Goal: Transaction & Acquisition: Purchase product/service

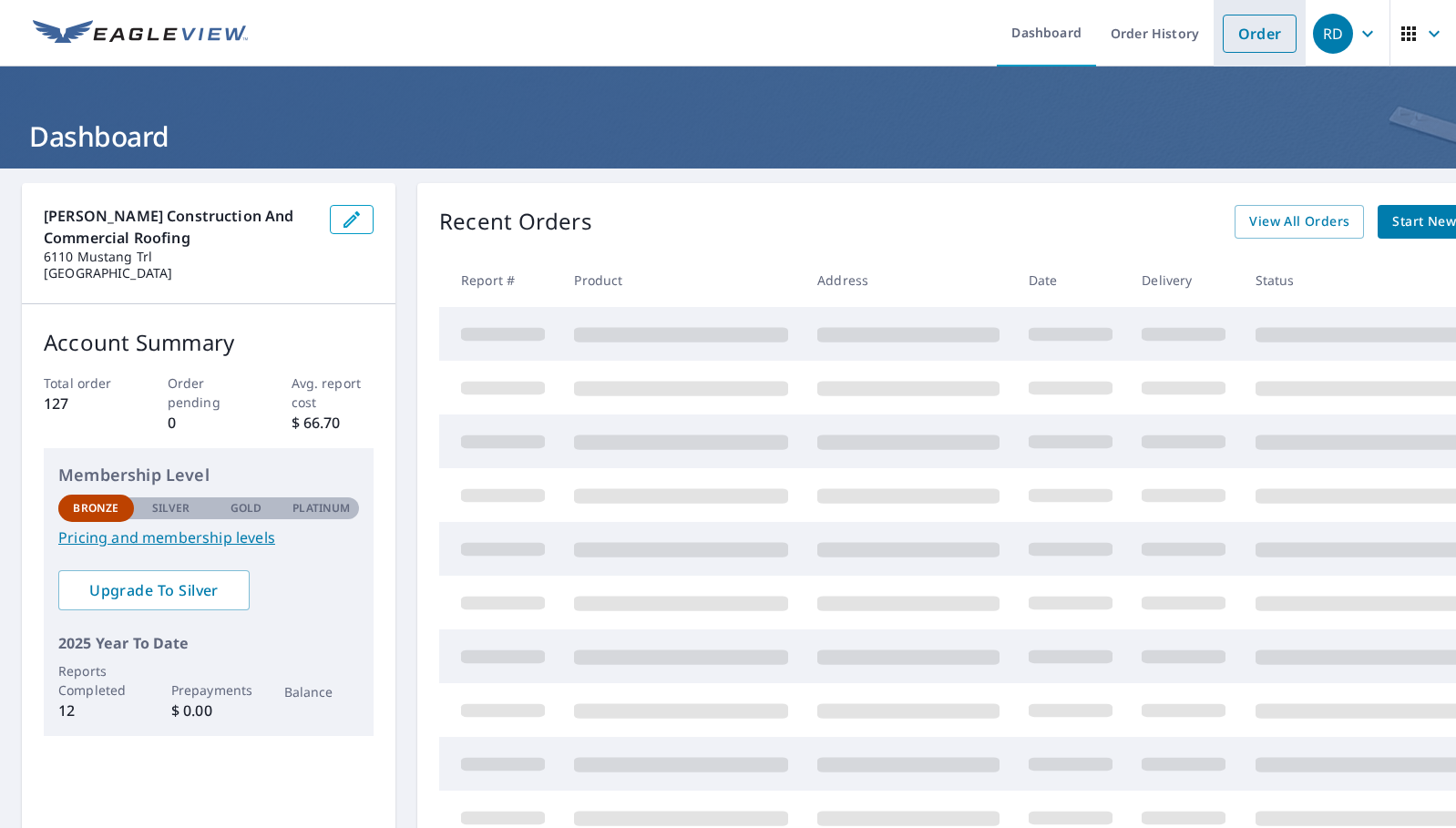
click at [1256, 45] on link "Order" at bounding box center [1260, 33] width 74 height 38
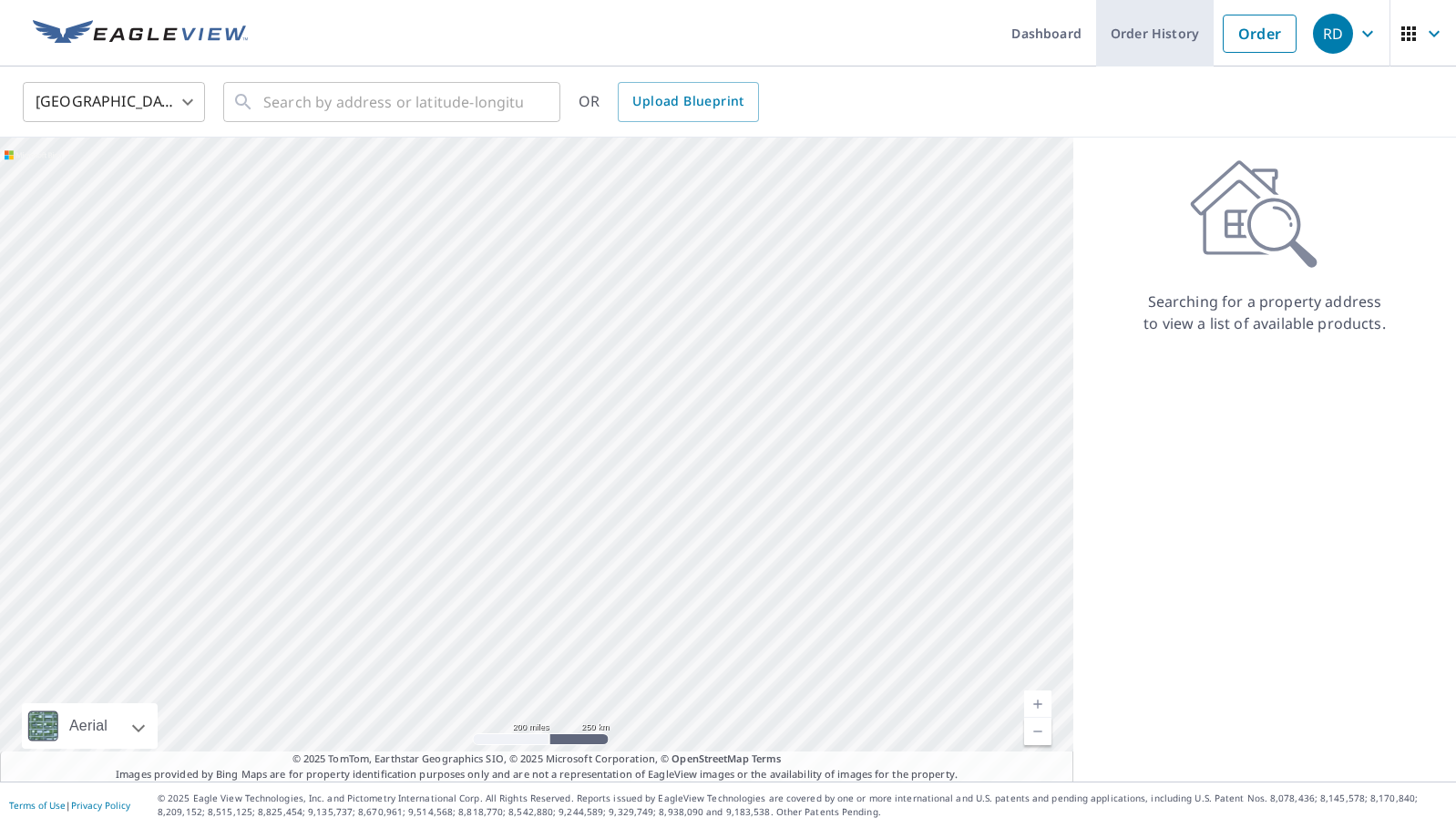
click at [1139, 36] on link "Order History" at bounding box center [1154, 33] width 117 height 66
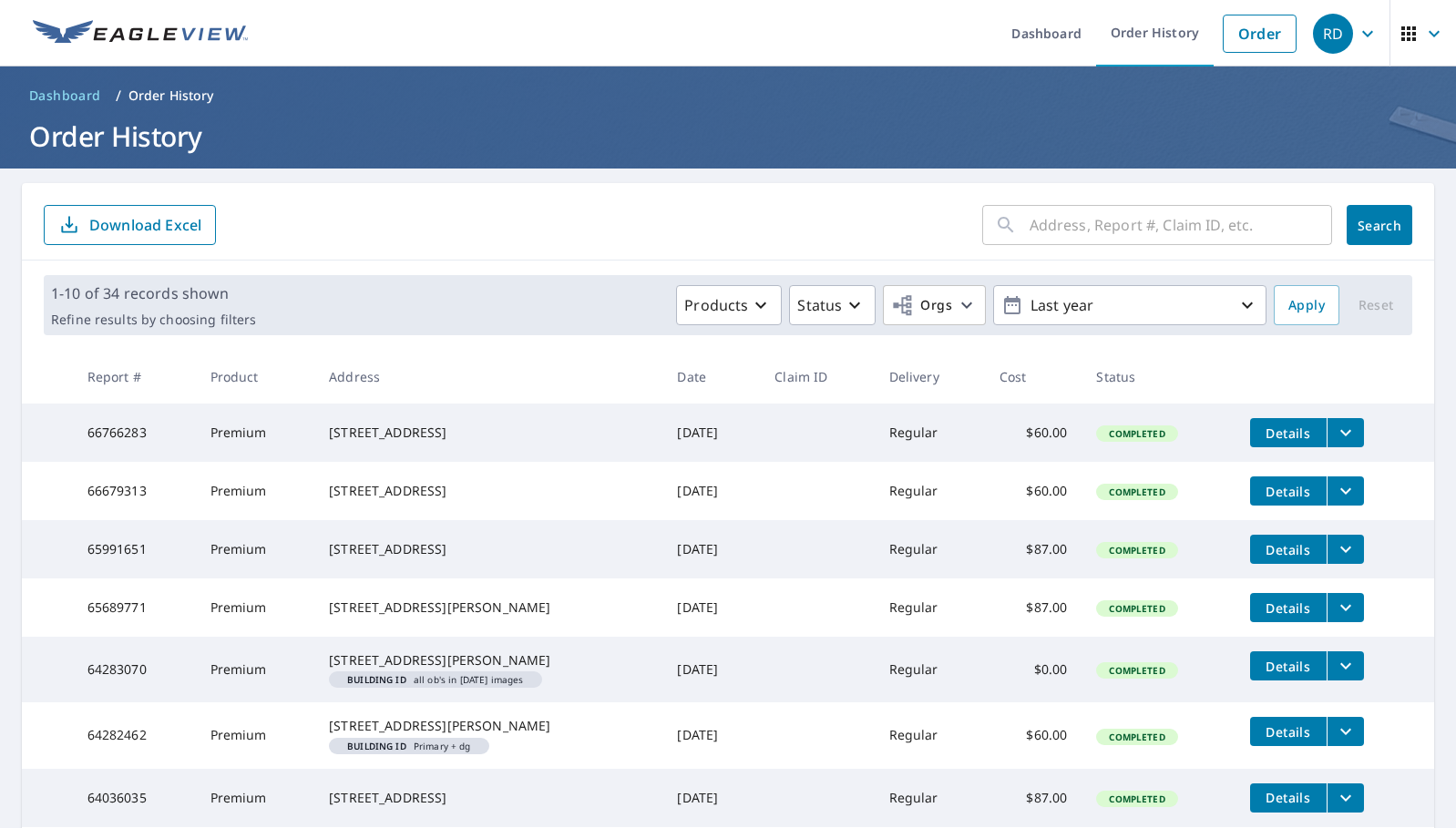
click at [1050, 227] on input "text" at bounding box center [1181, 225] width 303 height 51
type input "216 valley view"
click button "Search" at bounding box center [1379, 225] width 65 height 40
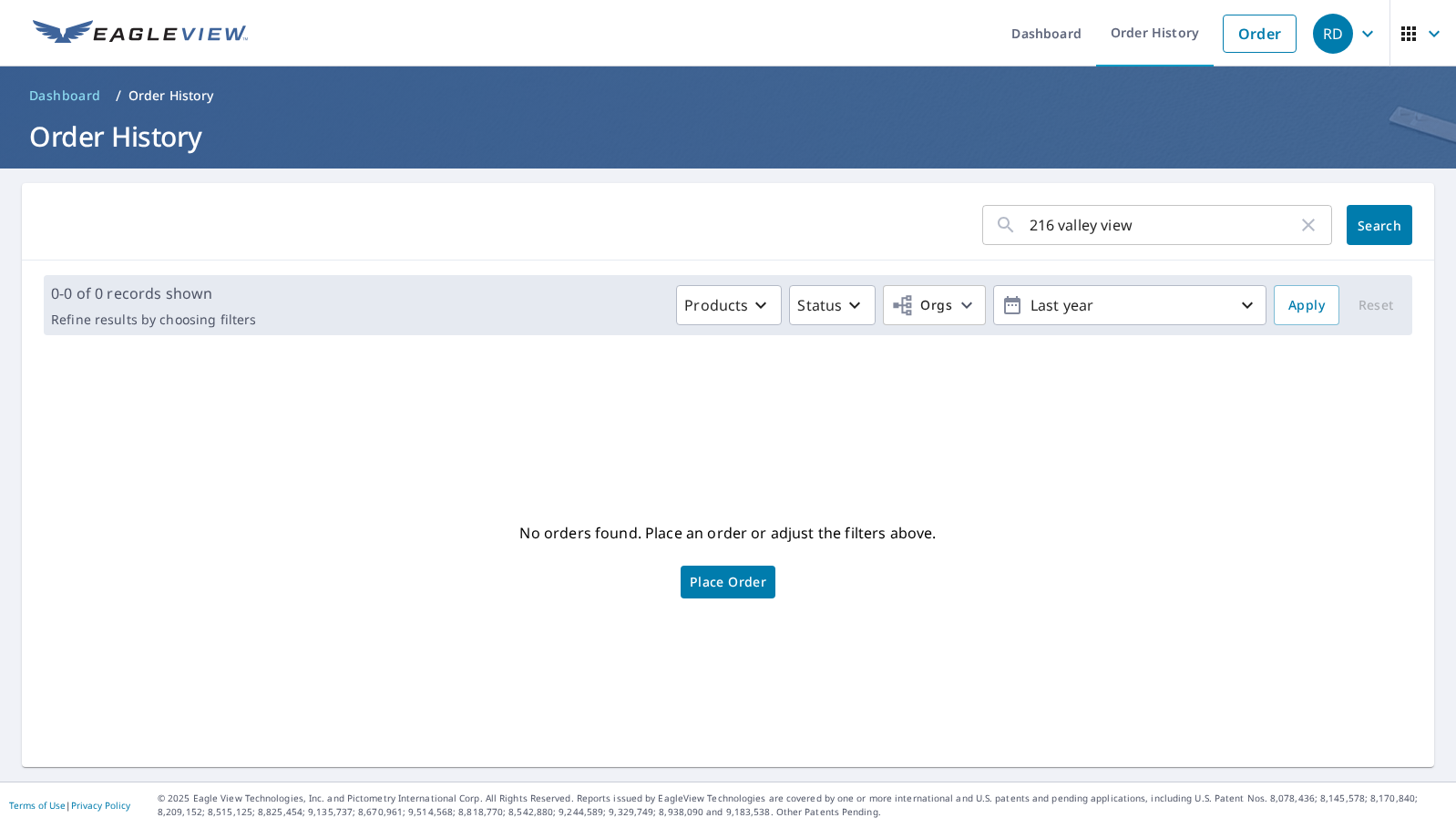
click at [752, 587] on span "Place Order" at bounding box center [728, 582] width 76 height 9
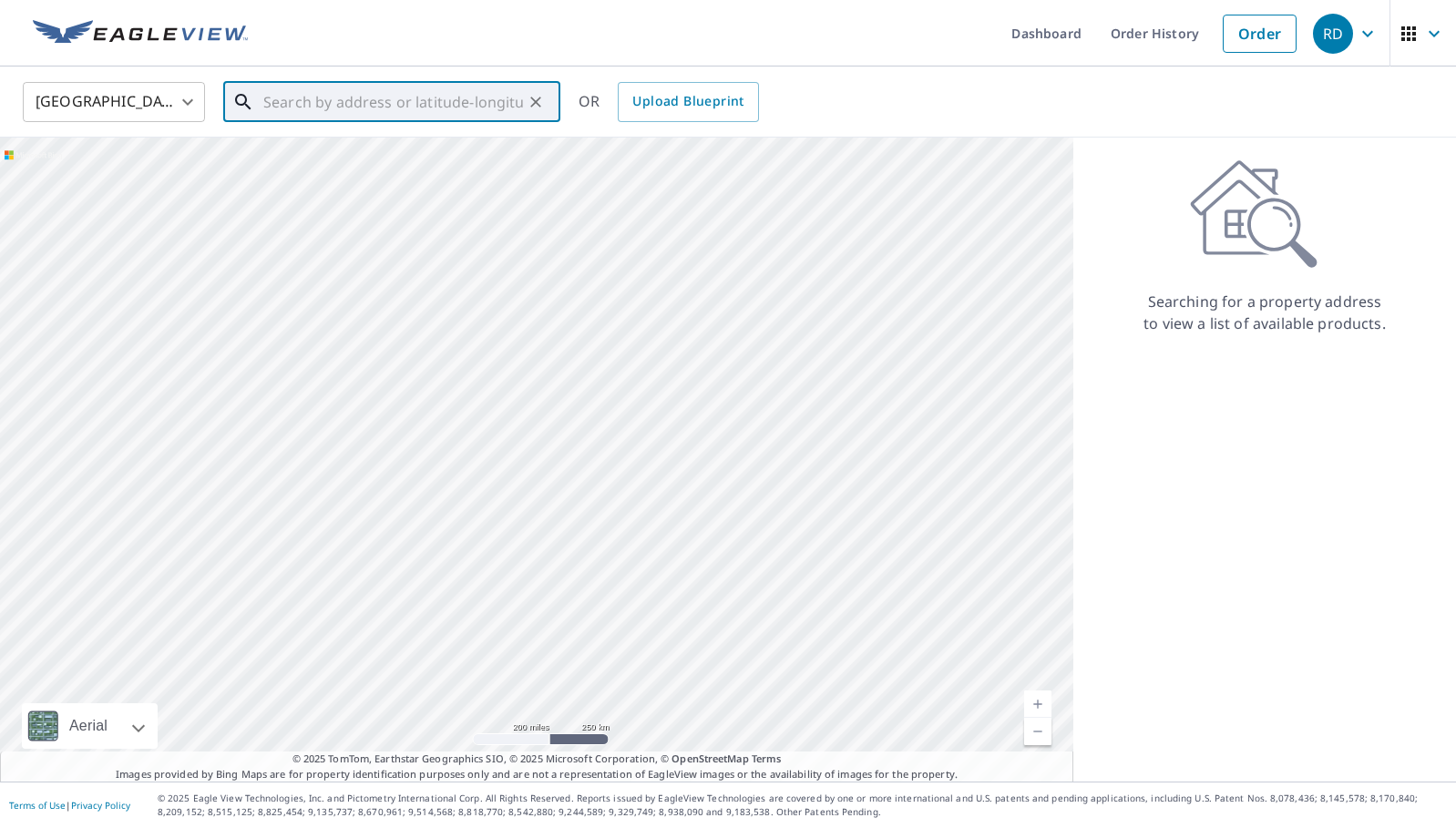
click at [371, 104] on input "text" at bounding box center [394, 102] width 260 height 51
click at [312, 167] on p "[GEOGRAPHIC_DATA]" at bounding box center [402, 175] width 286 height 19
type input "[STREET_ADDRESS]"
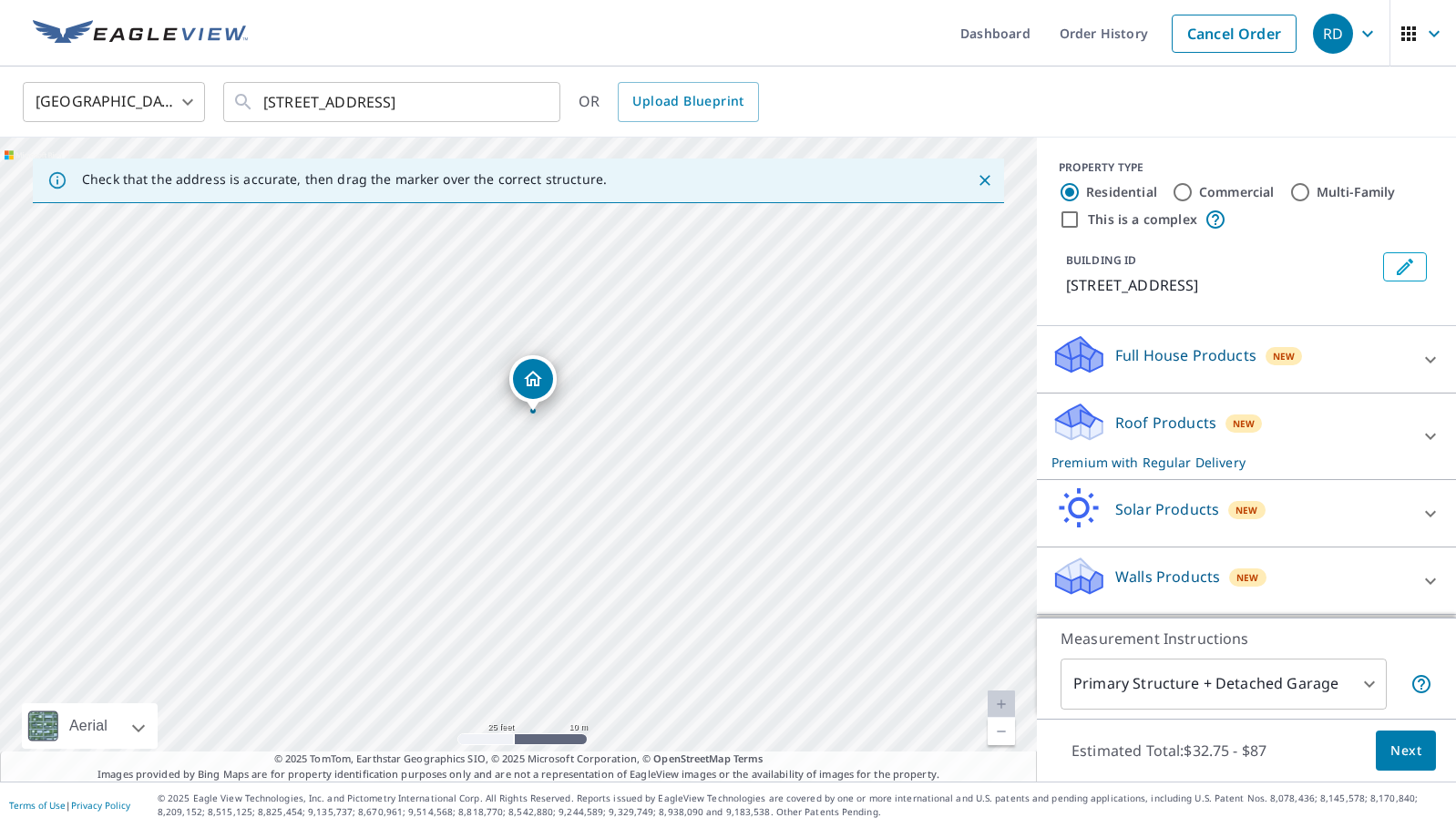
click at [1228, 453] on p "Premium with Regular Delivery" at bounding box center [1230, 463] width 357 height 20
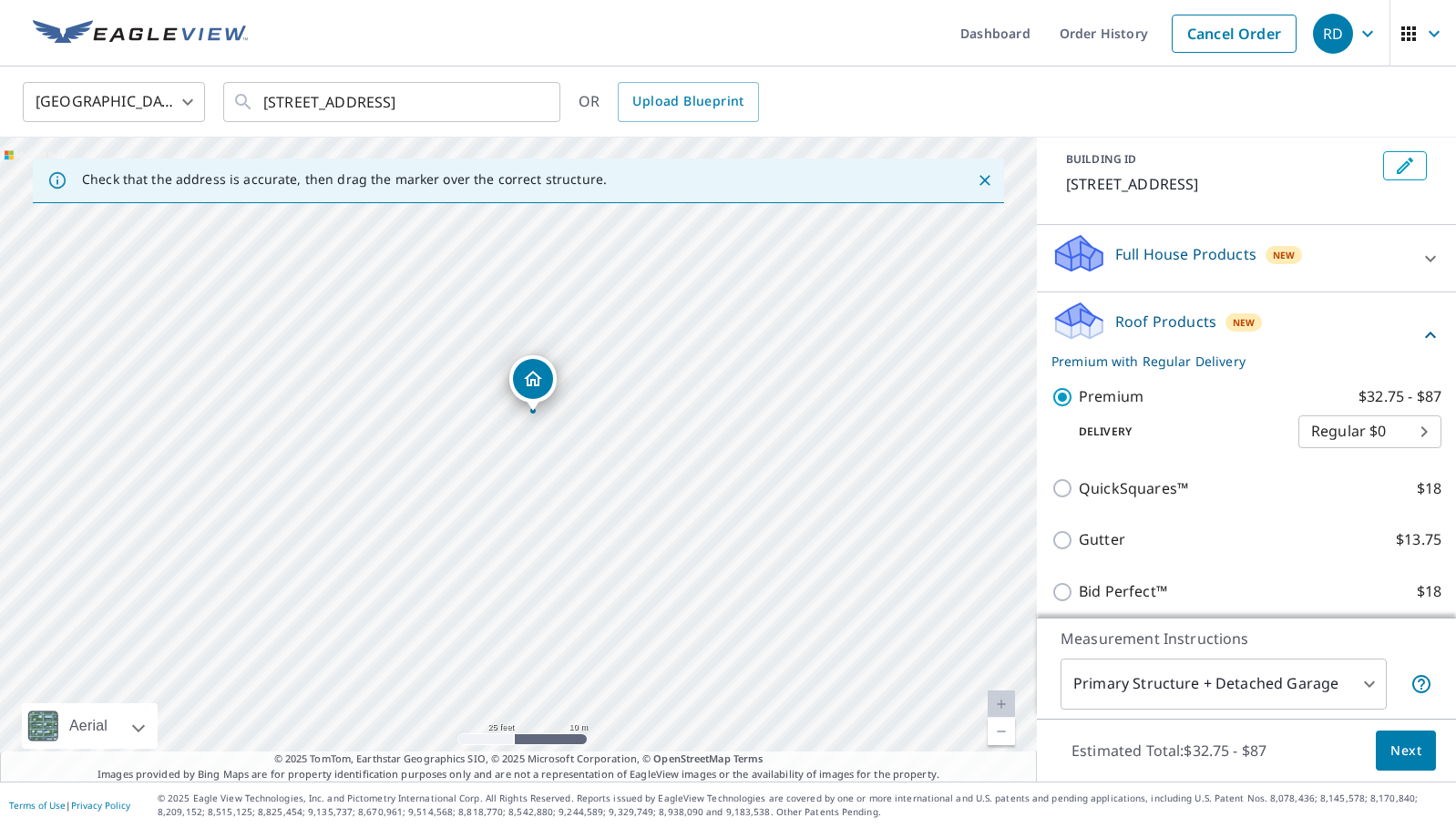
scroll to position [117, 0]
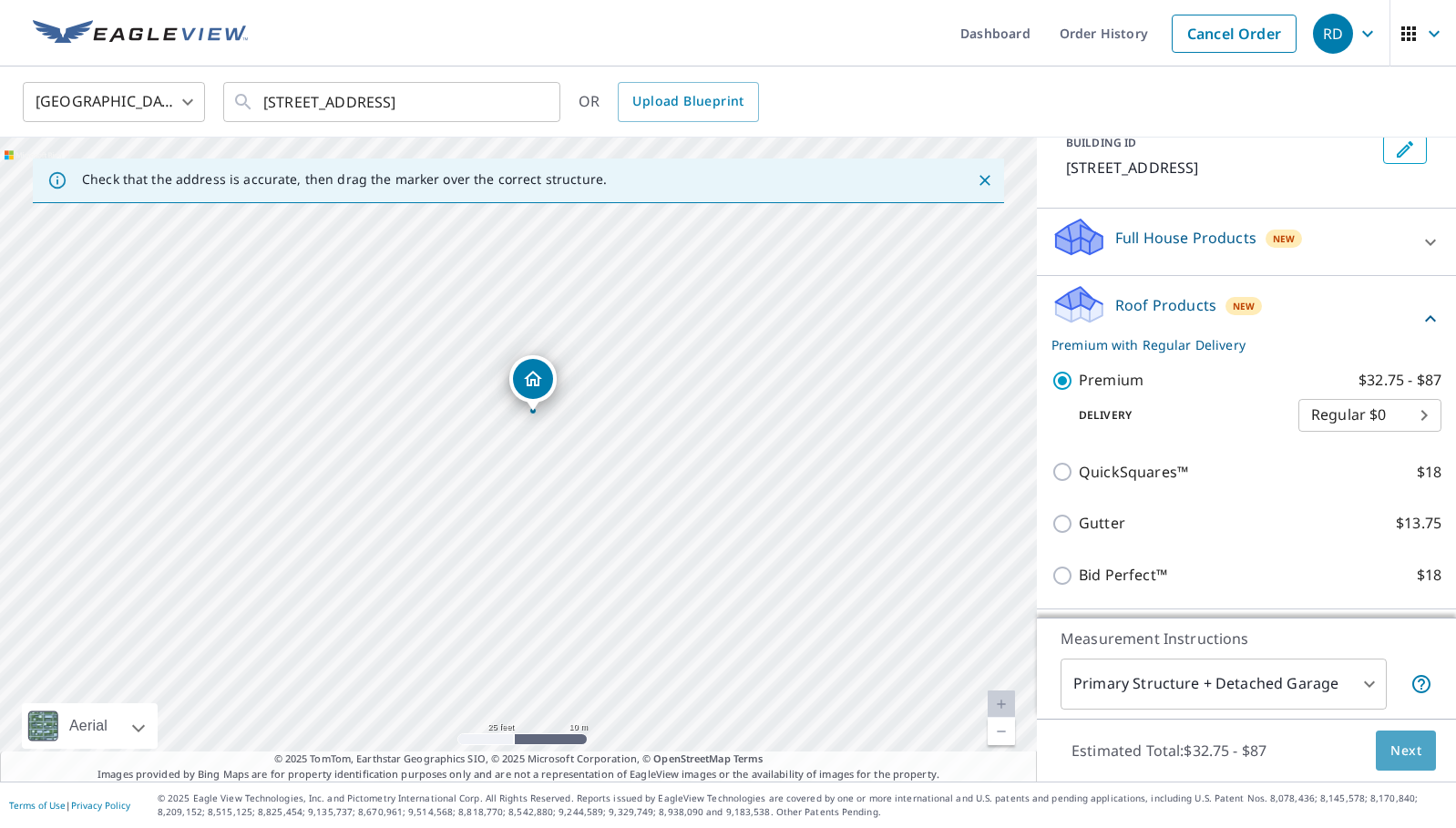
click at [1402, 756] on span "Next" at bounding box center [1406, 751] width 31 height 22
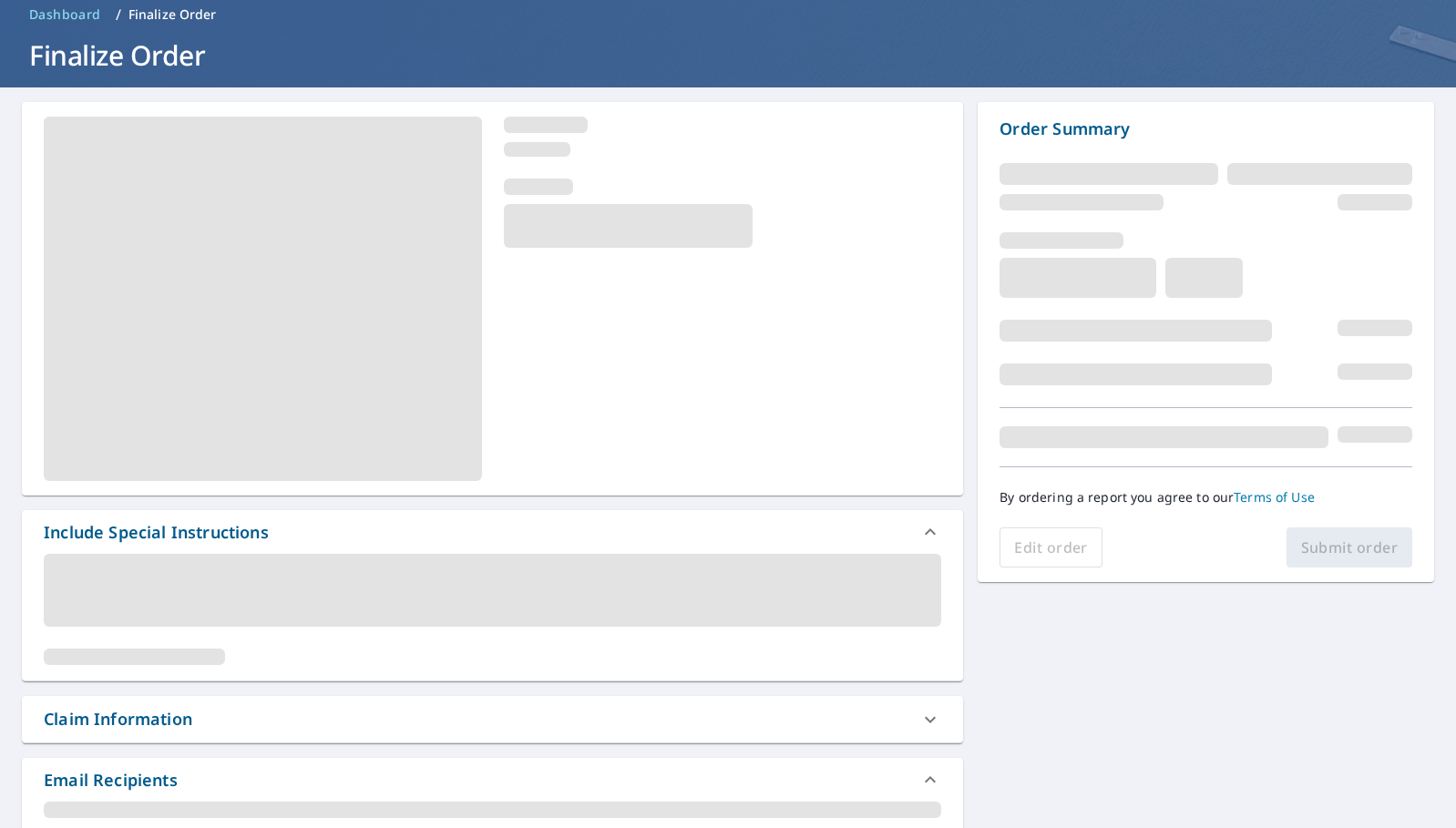
scroll to position [91, 0]
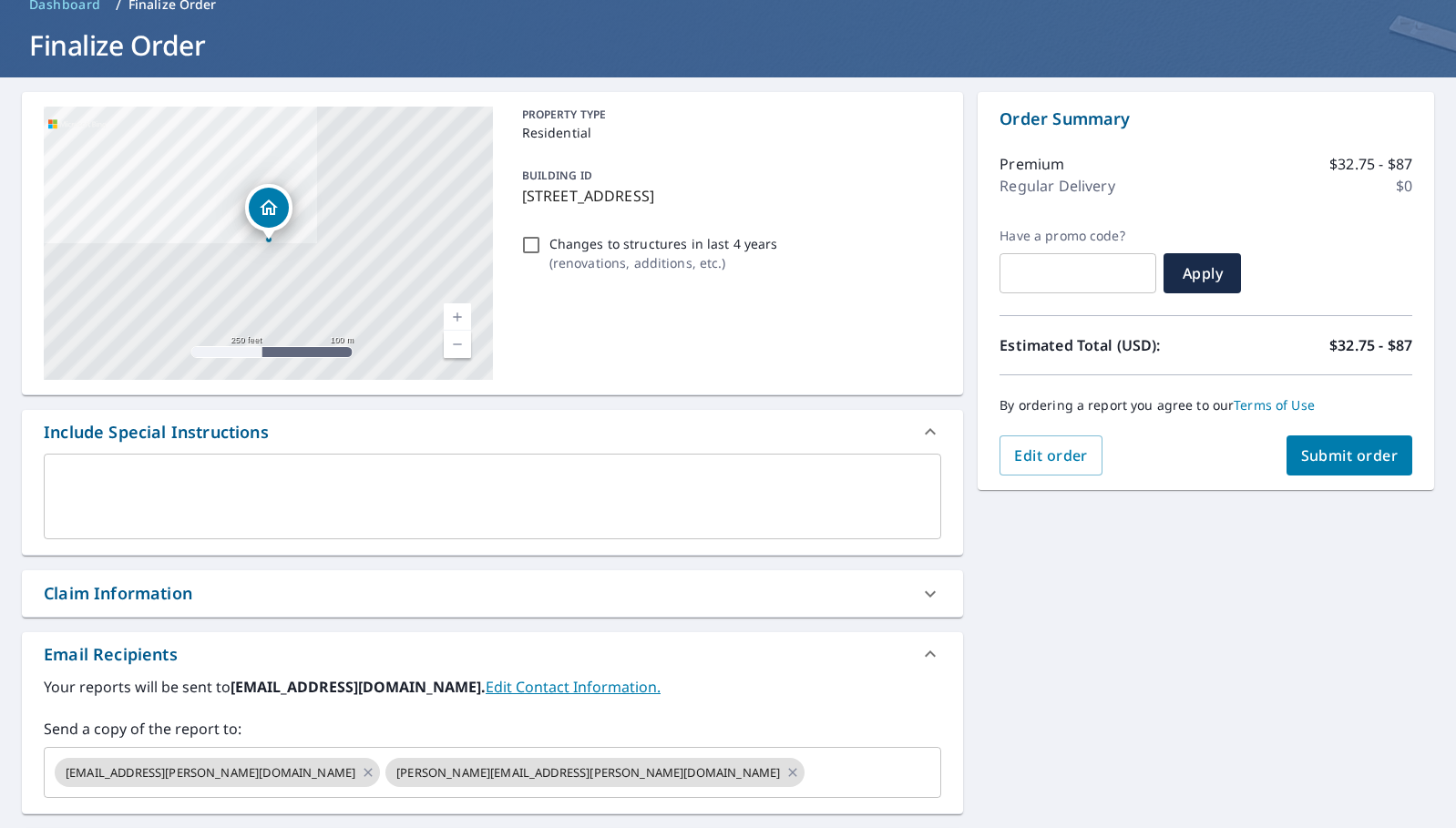
click at [461, 487] on textarea at bounding box center [492, 496] width 872 height 52
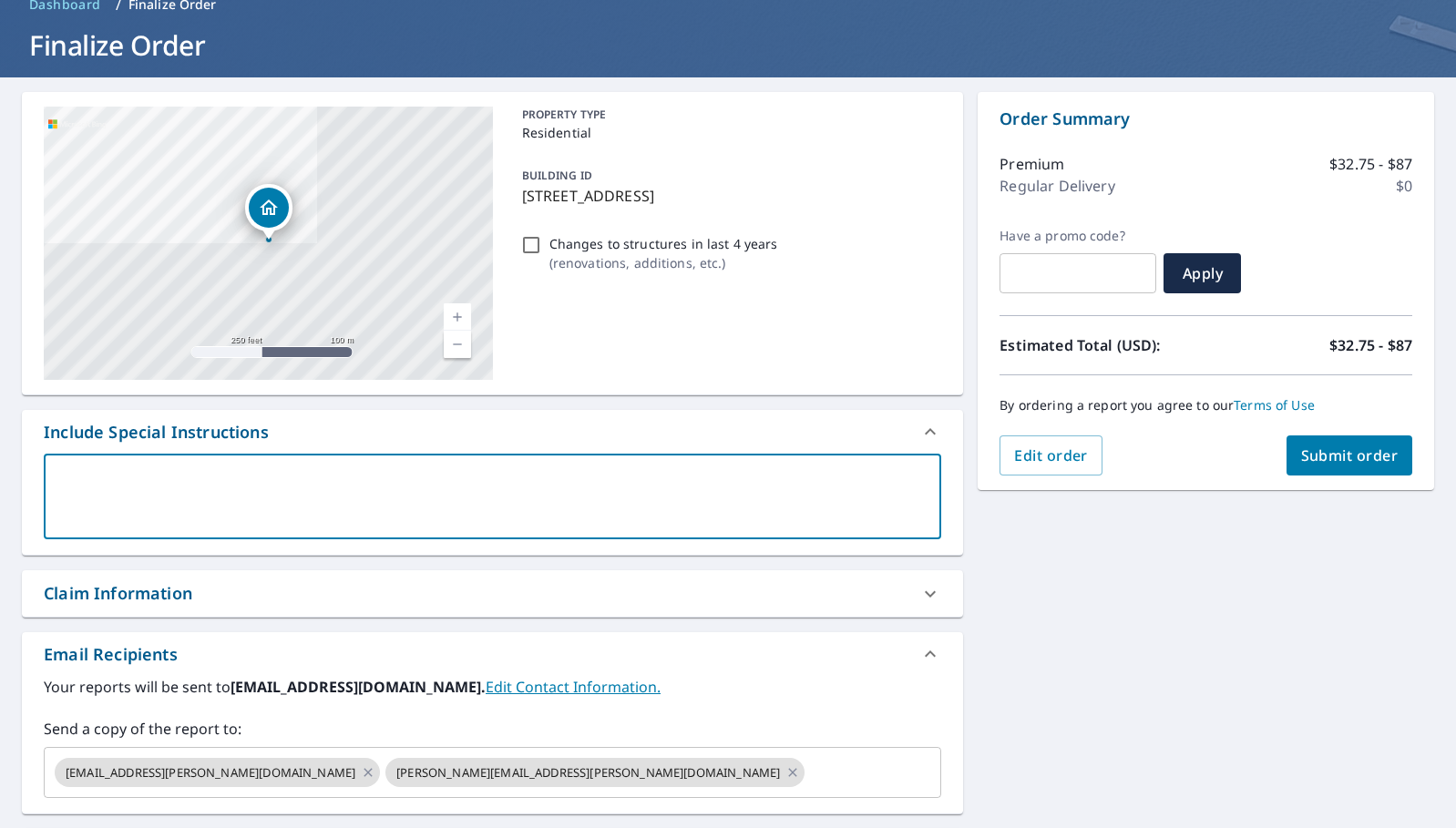
type textarea "T"
type textarea "x"
checkbox input "true"
type textarea "Th"
type textarea "x"
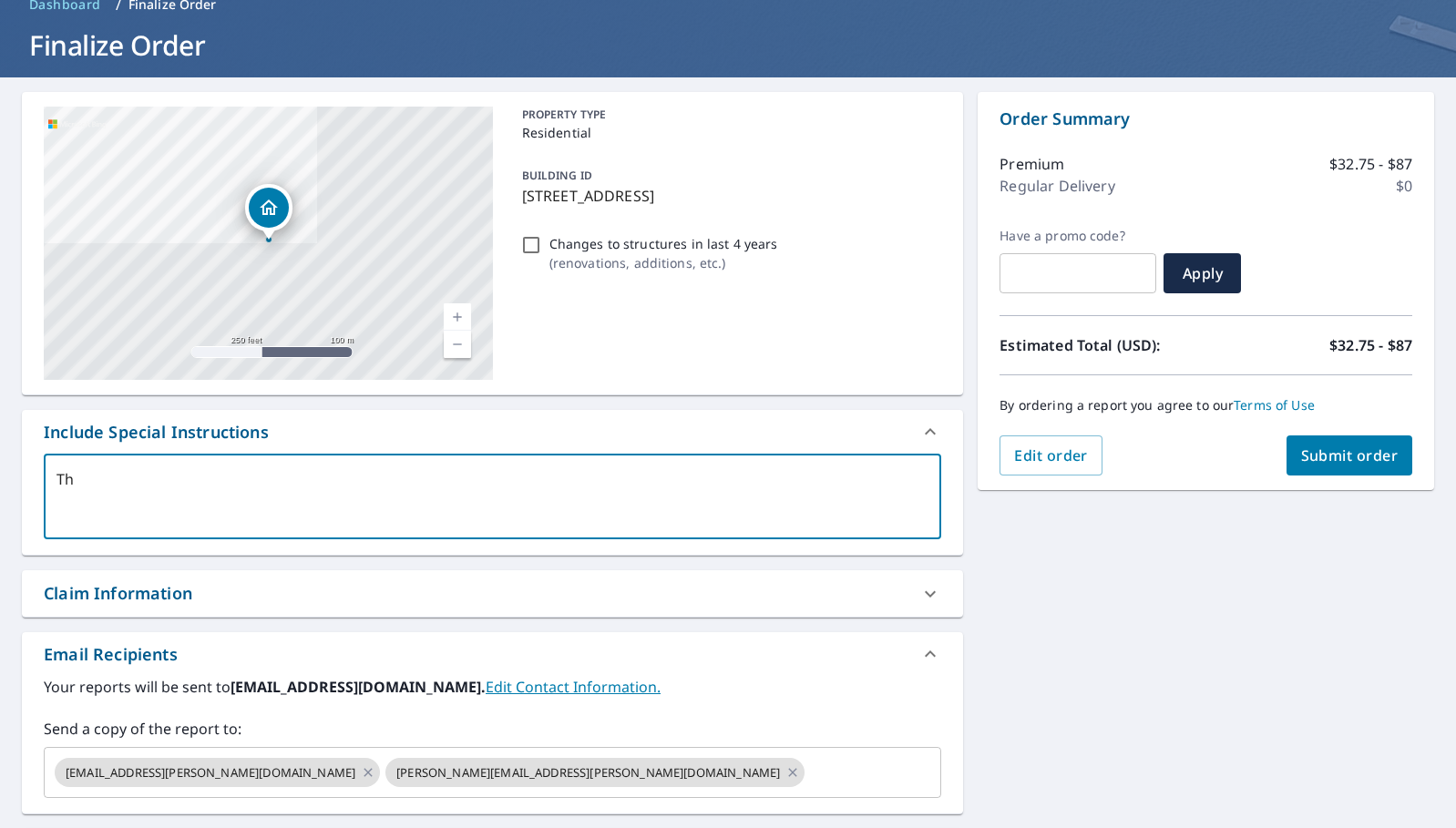
checkbox input "true"
type textarea "The"
type textarea "x"
checkbox input "true"
type textarea "Ther"
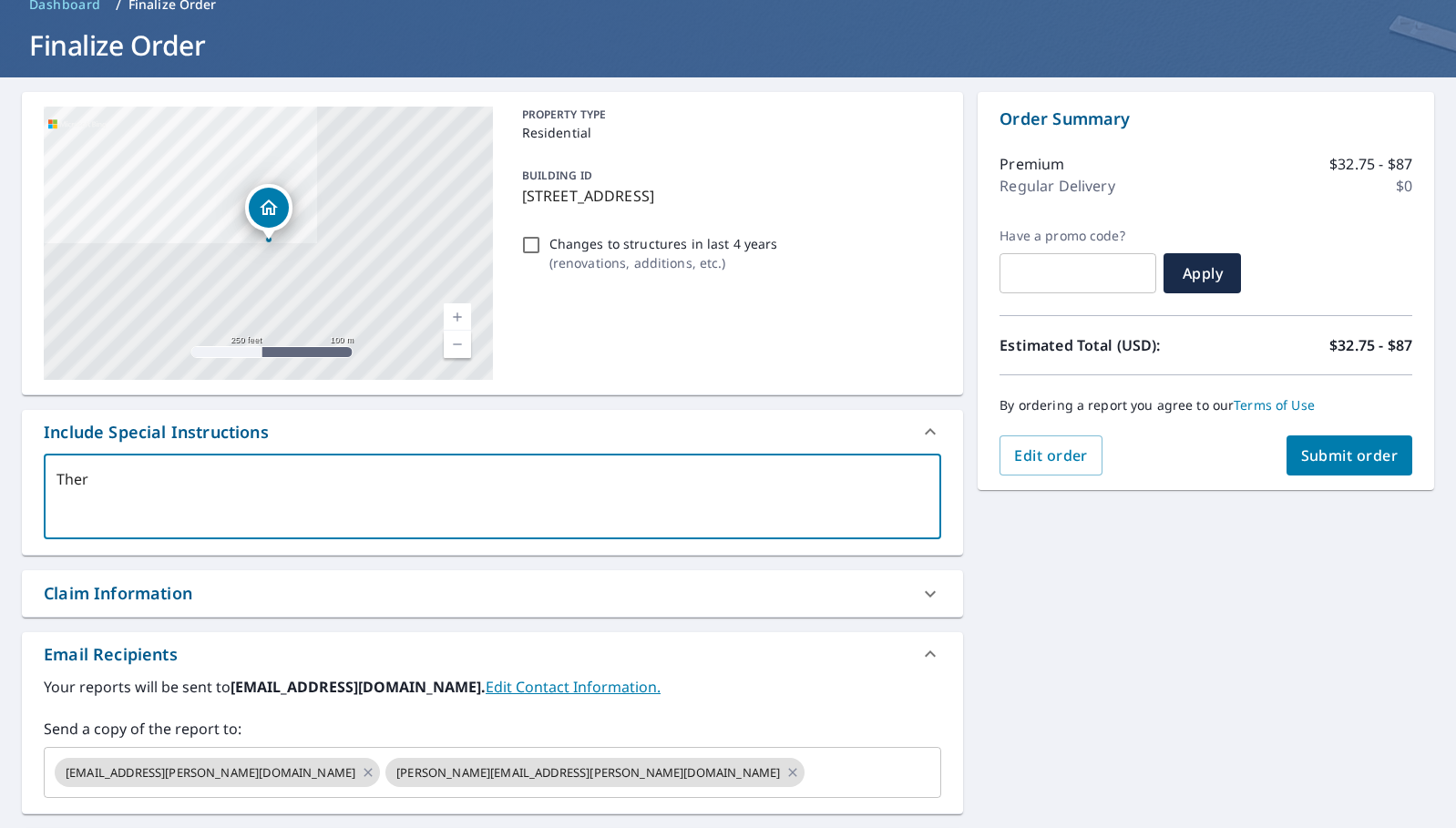
type textarea "x"
checkbox input "true"
type textarea "There"
type textarea "x"
checkbox input "true"
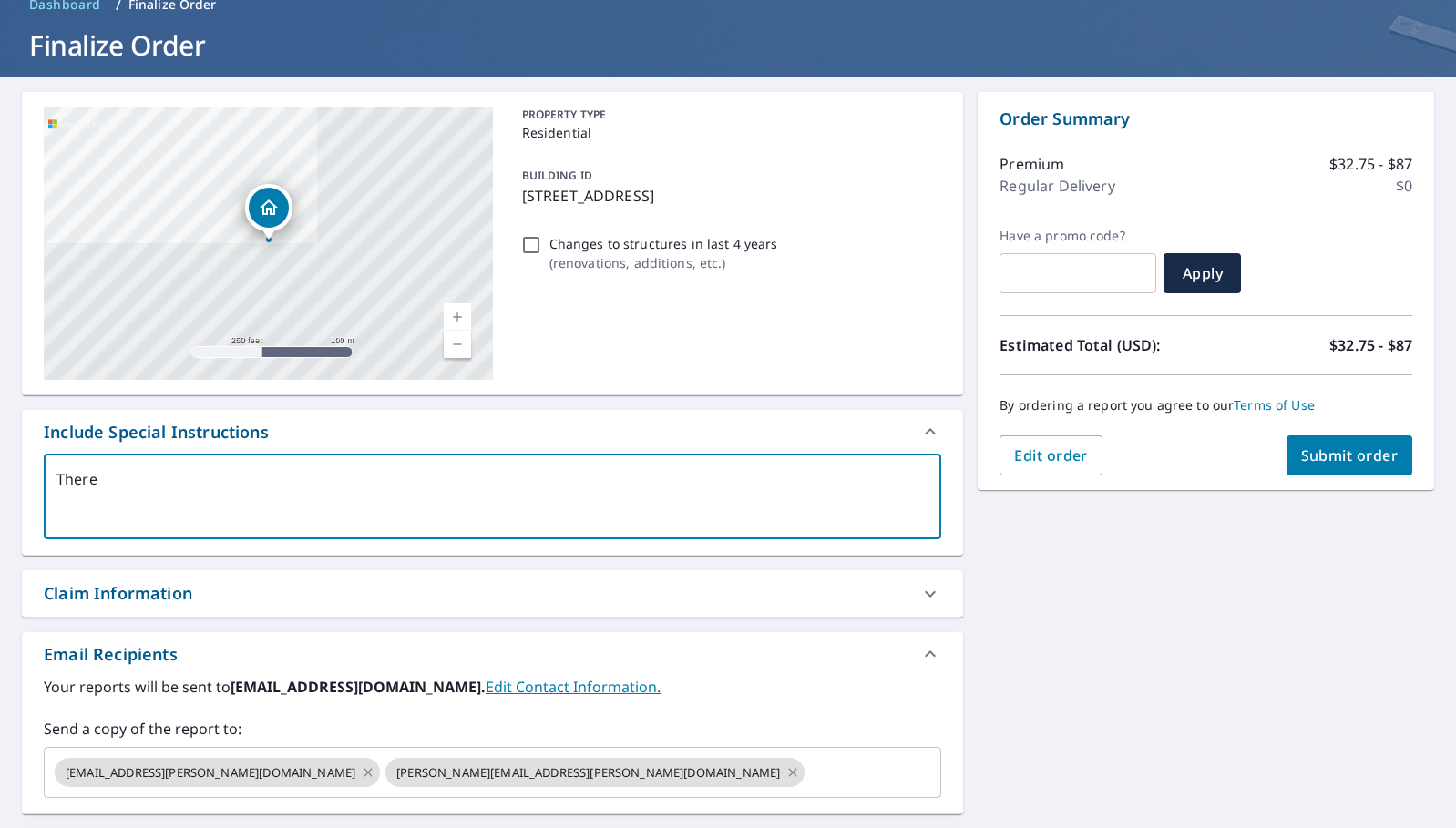
type textarea "There"
type textarea "x"
checkbox input "true"
type textarea "There i"
type textarea "x"
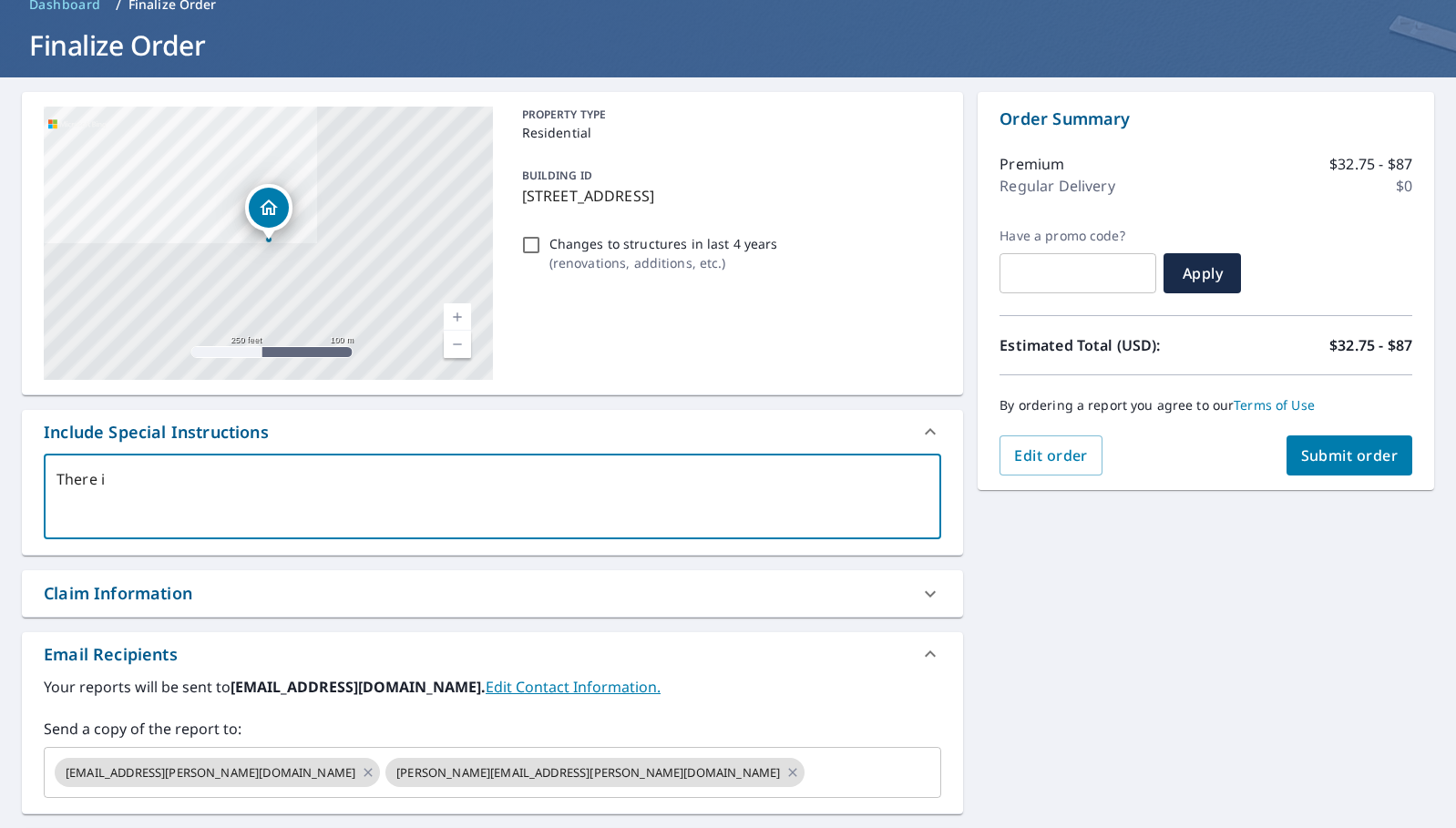
checkbox input "true"
type textarea "There is"
type textarea "x"
checkbox input "true"
type textarea "There is a"
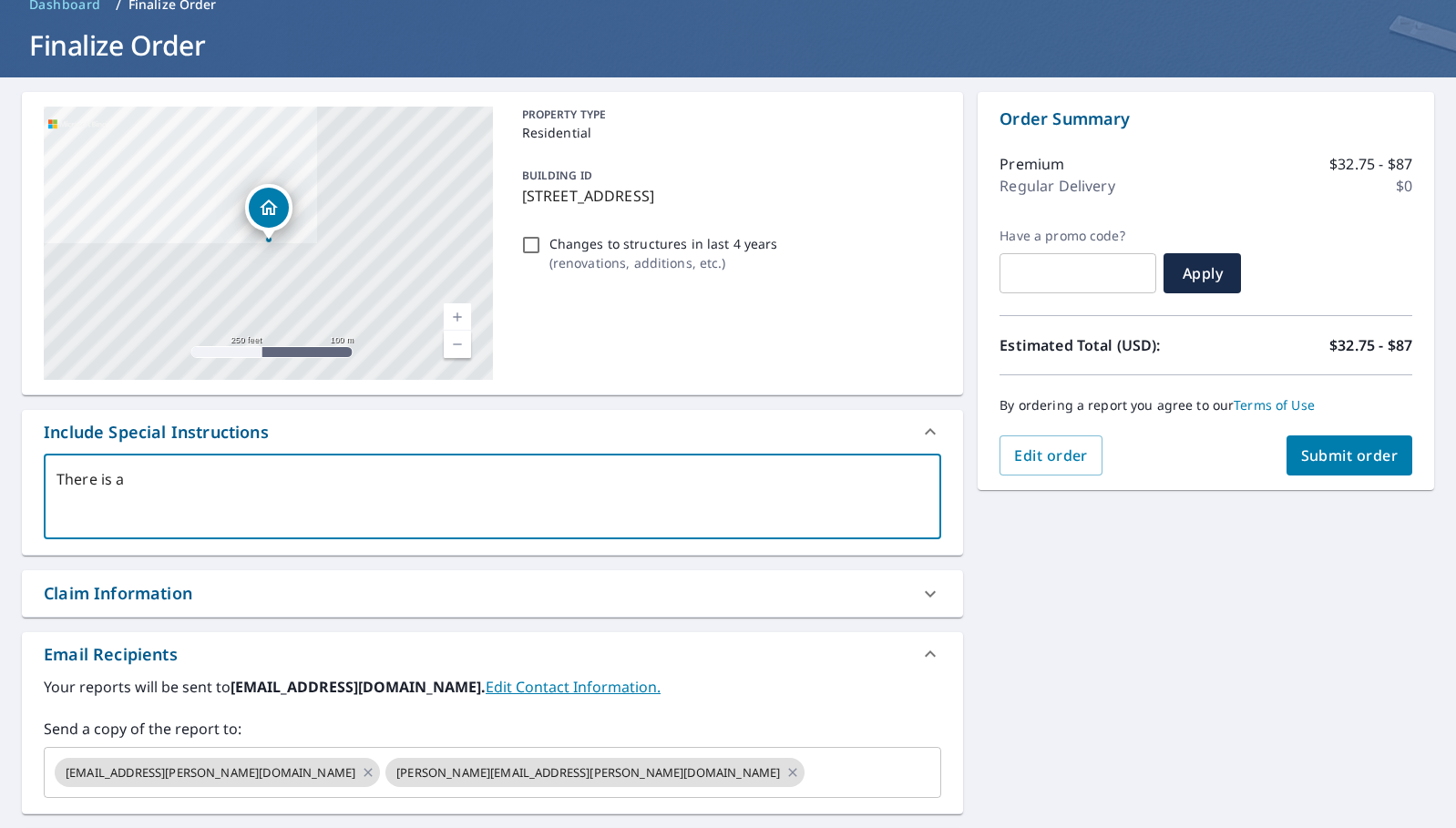
type textarea "x"
checkbox input "true"
type textarea "There is a s"
type textarea "x"
checkbox input "true"
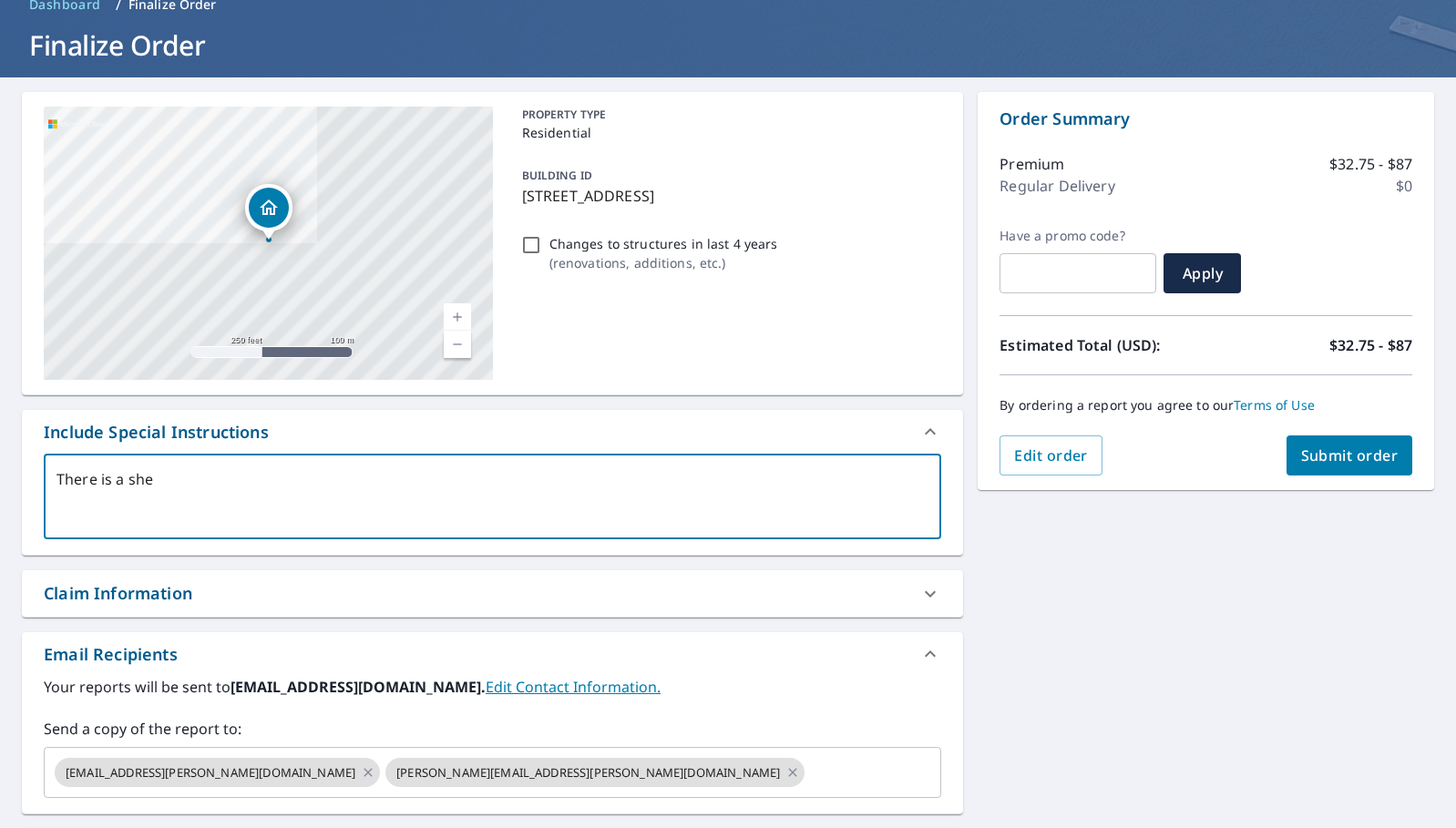
type textarea "There is a shed"
type textarea "x"
checkbox input "true"
type textarea "There is a shed"
type textarea "x"
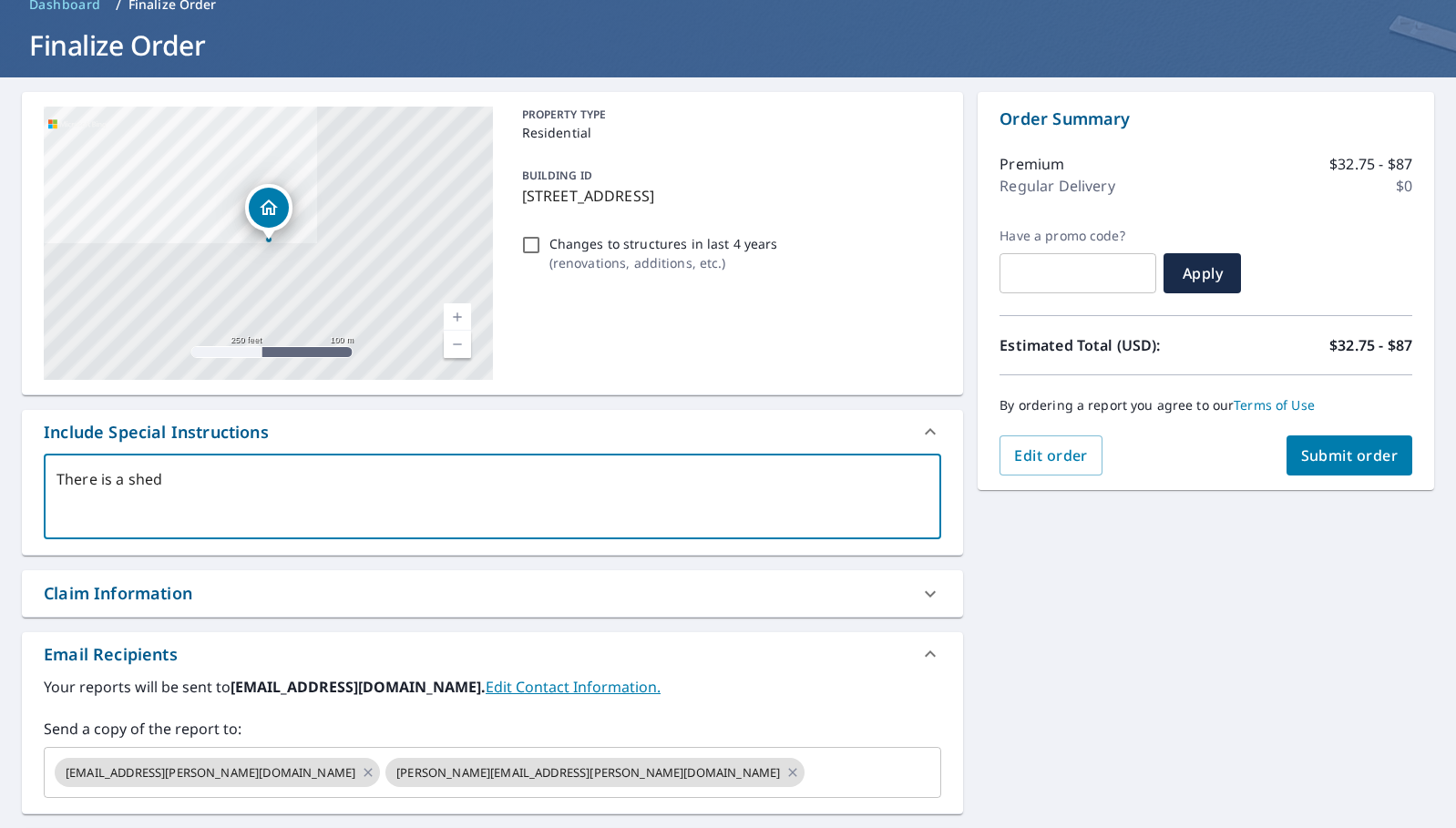
checkbox input "true"
type textarea "There is a shed i"
type textarea "x"
checkbox input "true"
type textarea "There is a shed in"
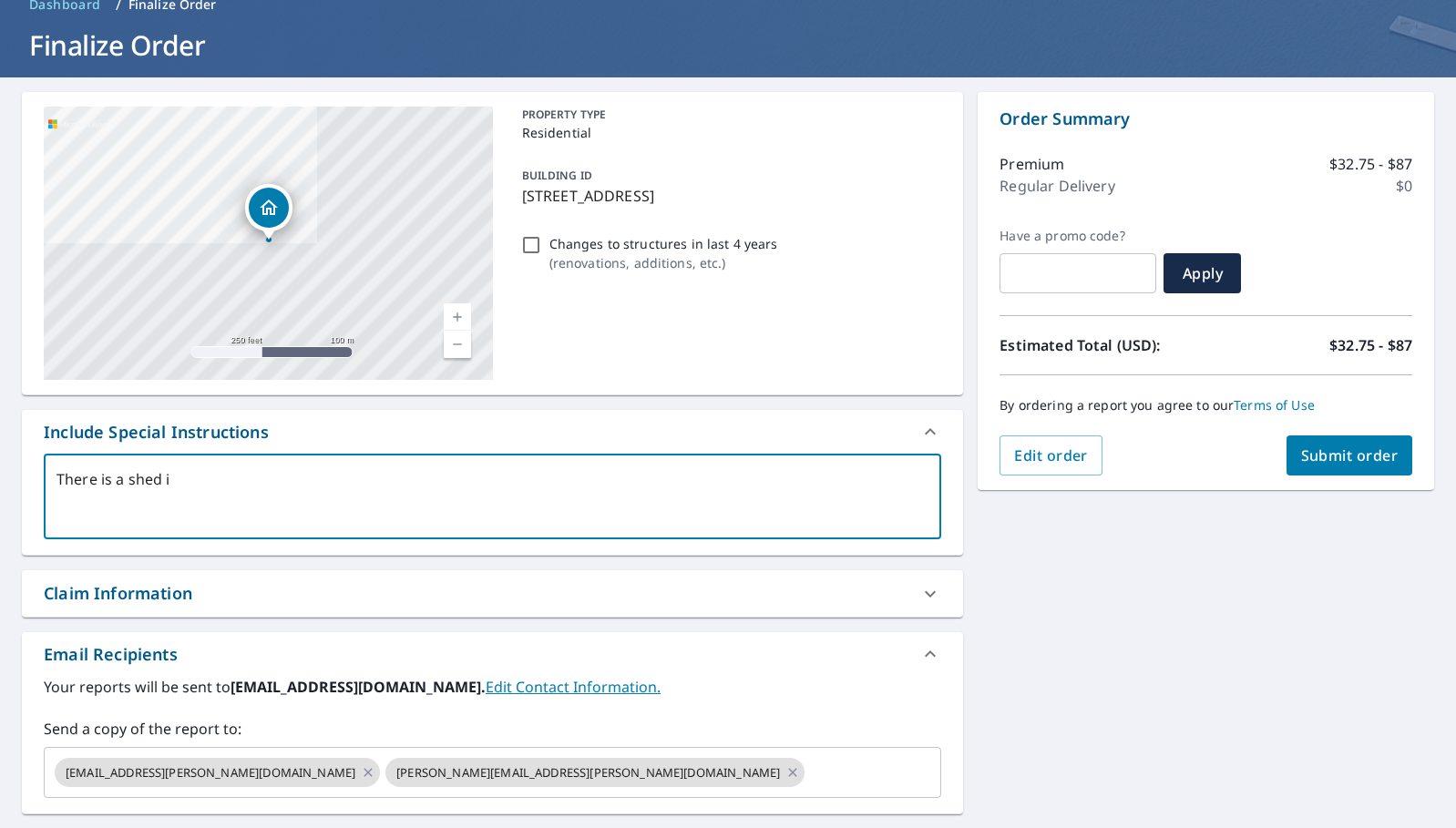
type textarea "x"
checkbox input "true"
type textarea "There is a shed in"
type textarea "x"
checkbox input "true"
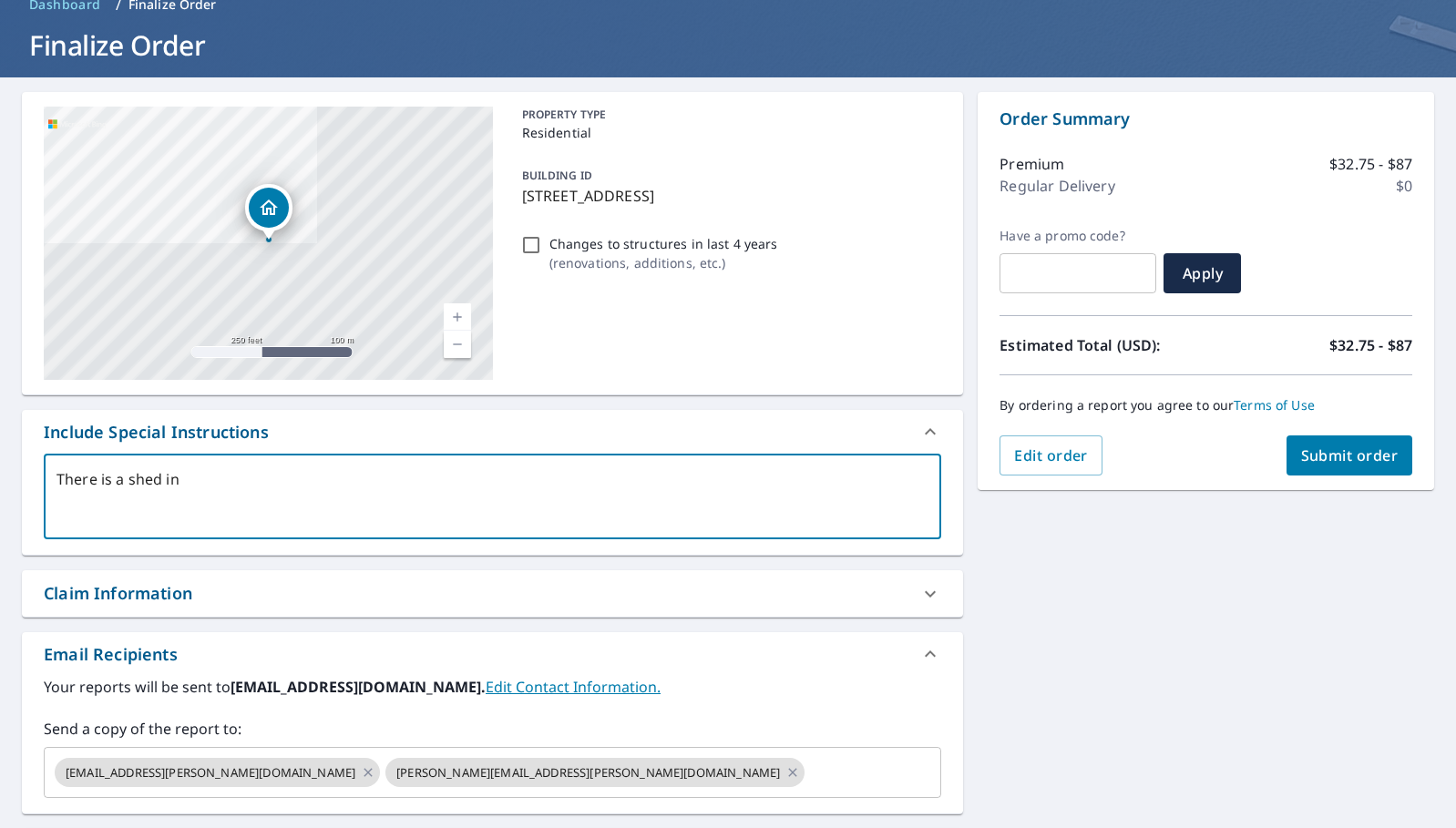
type textarea "There is a shed in t"
type textarea "x"
checkbox input "true"
type textarea "There is a shed in th"
type textarea "x"
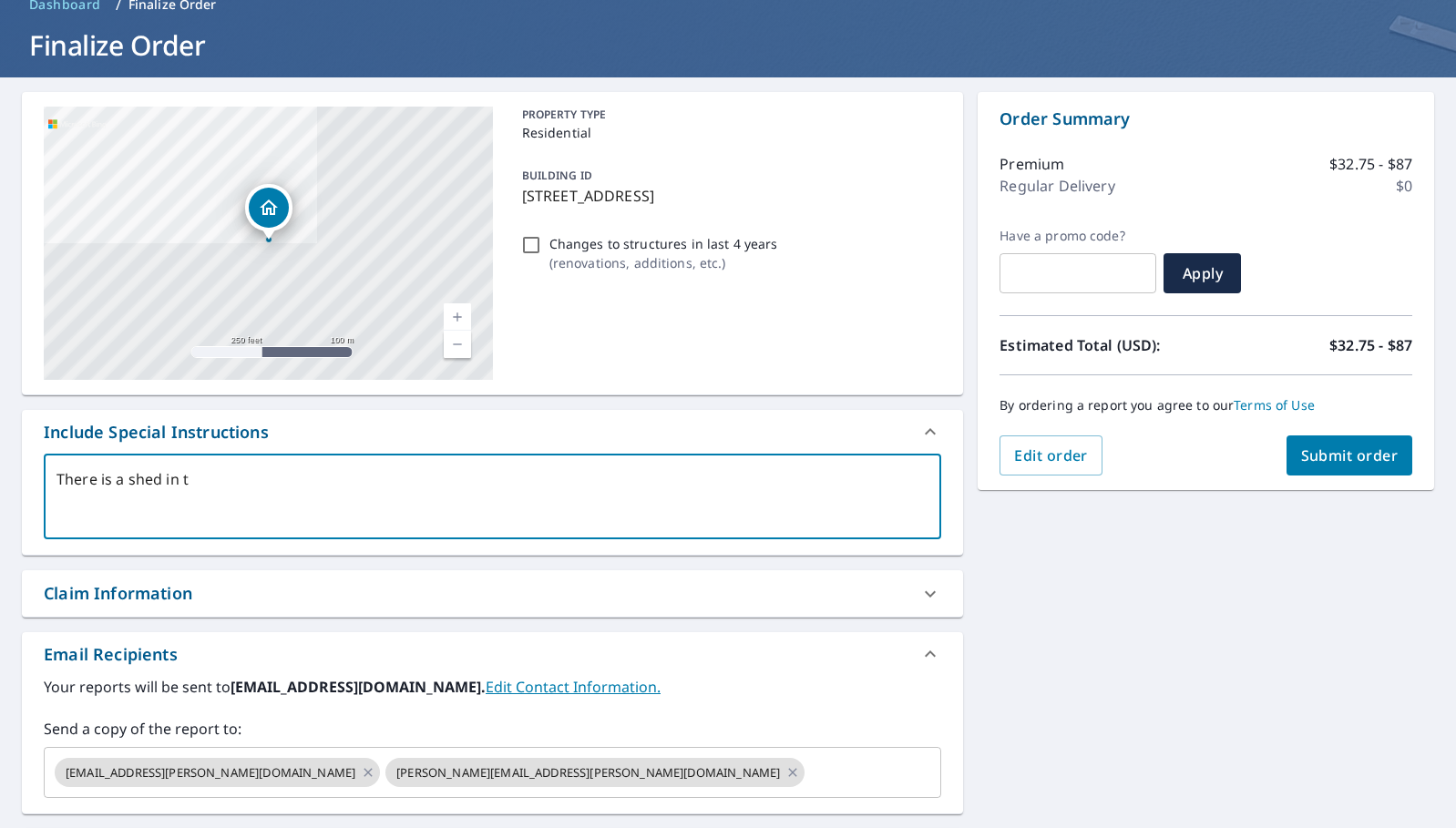
checkbox input "true"
type textarea "There is a shed in the"
type textarea "x"
checkbox input "true"
type textarea "There is a shed in the"
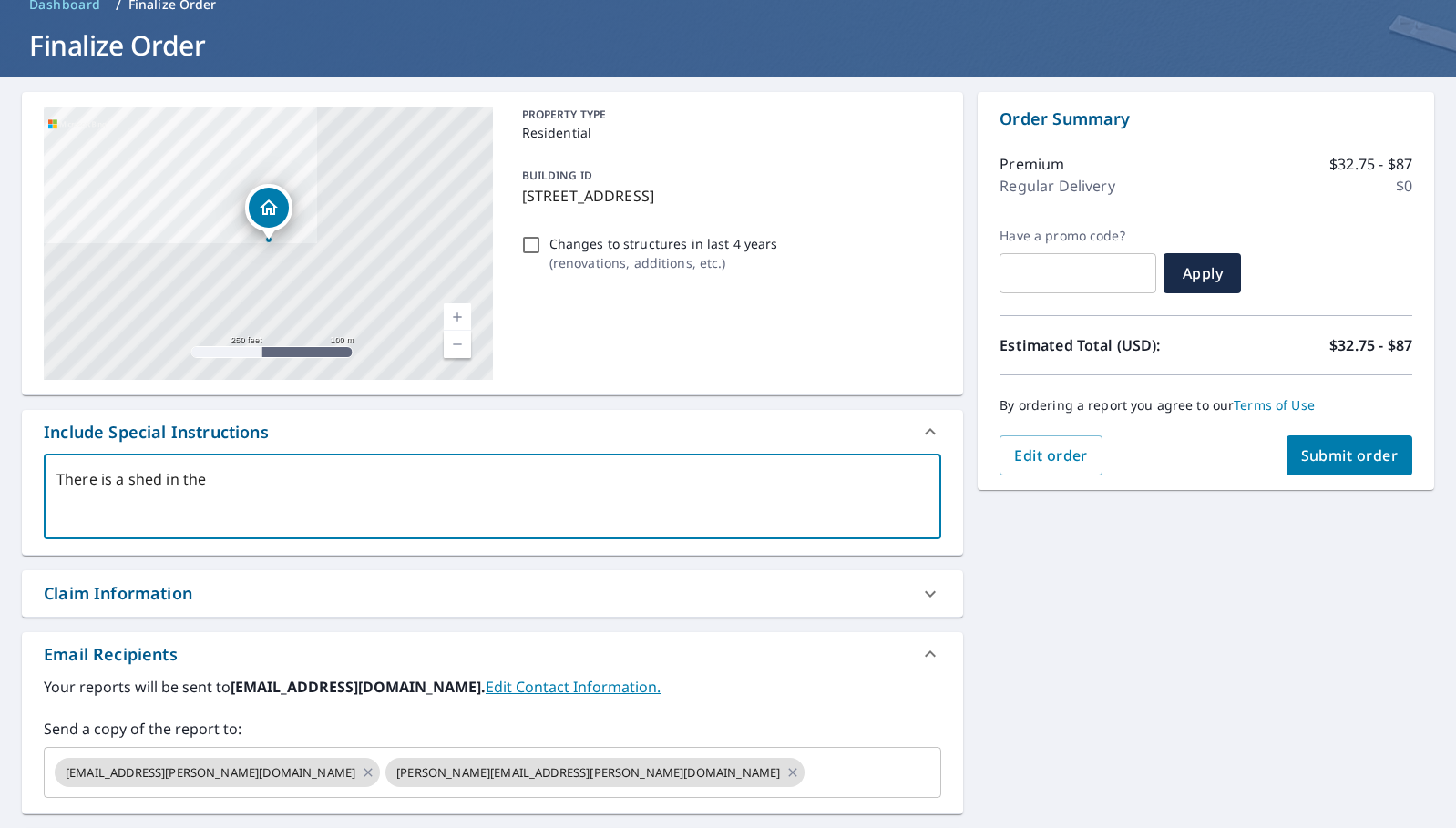
type textarea "x"
checkbox input "true"
type textarea "There is a shed in the b"
type textarea "x"
checkbox input "true"
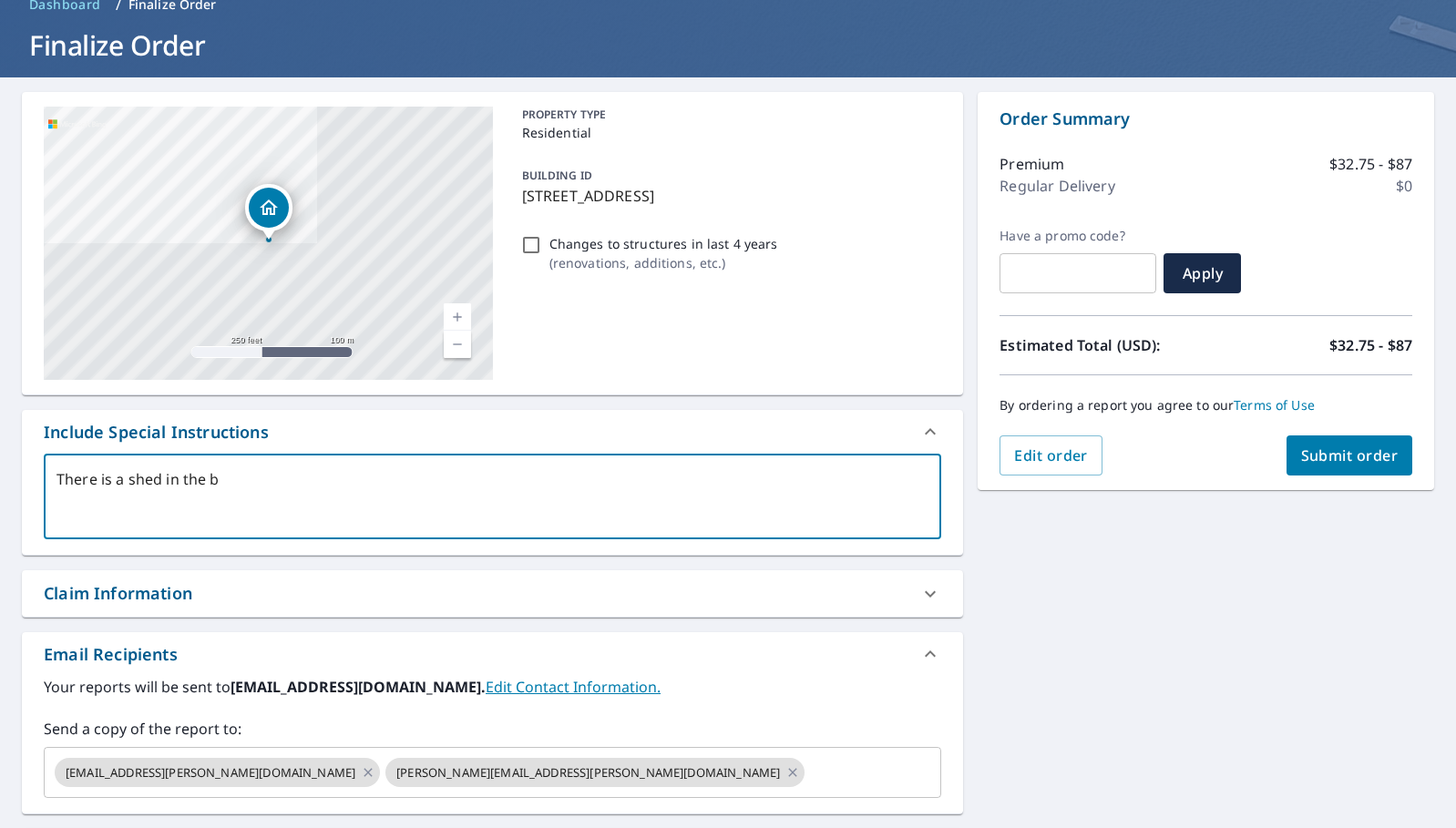
type textarea "There is a shed in the ba"
type textarea "x"
checkbox input "true"
type textarea "There is a shed in the bac"
type textarea "x"
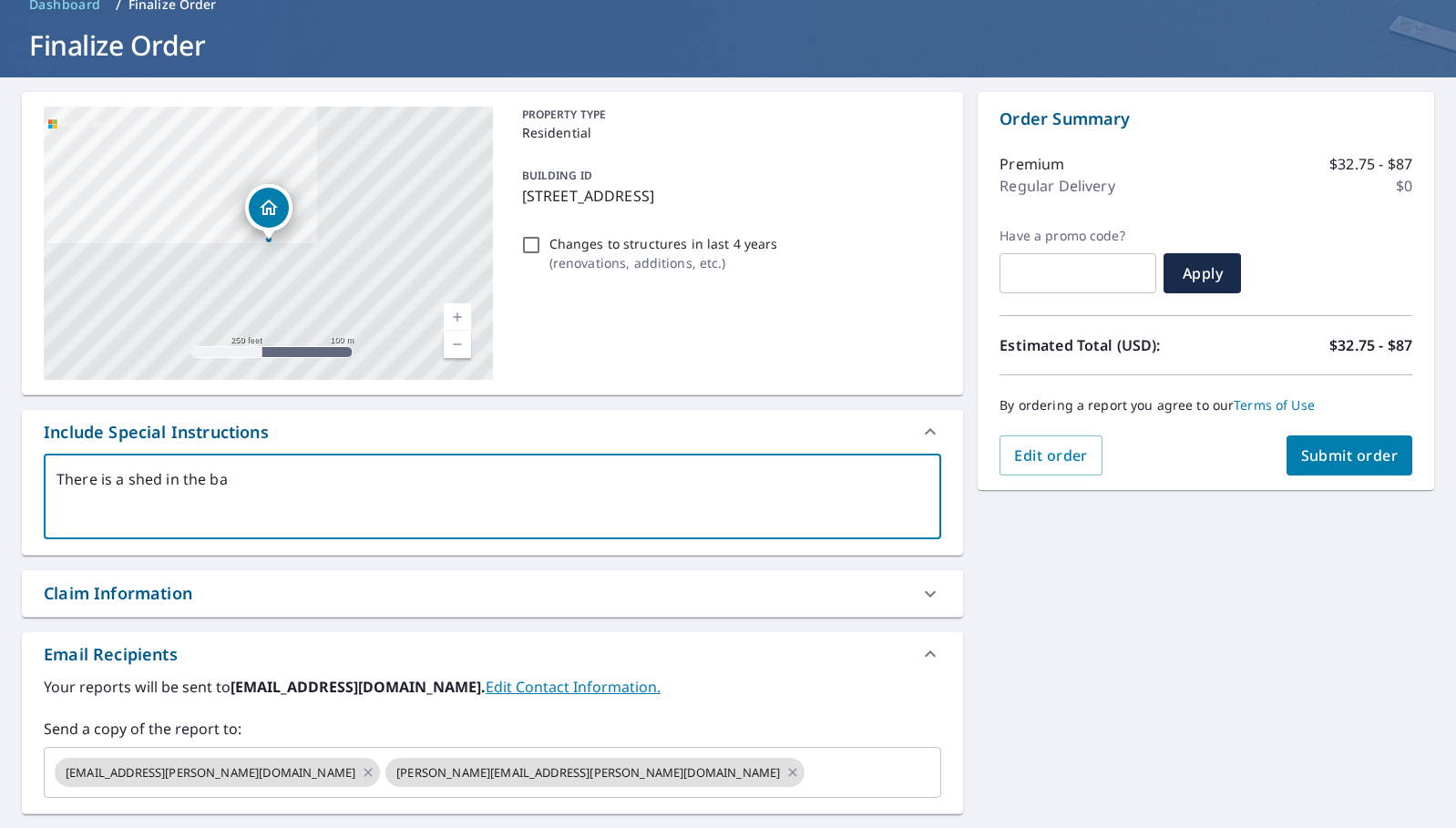
checkbox input "true"
type textarea "There is a shed in the back"
type textarea "x"
checkbox input "true"
type textarea "There is a shed in the back."
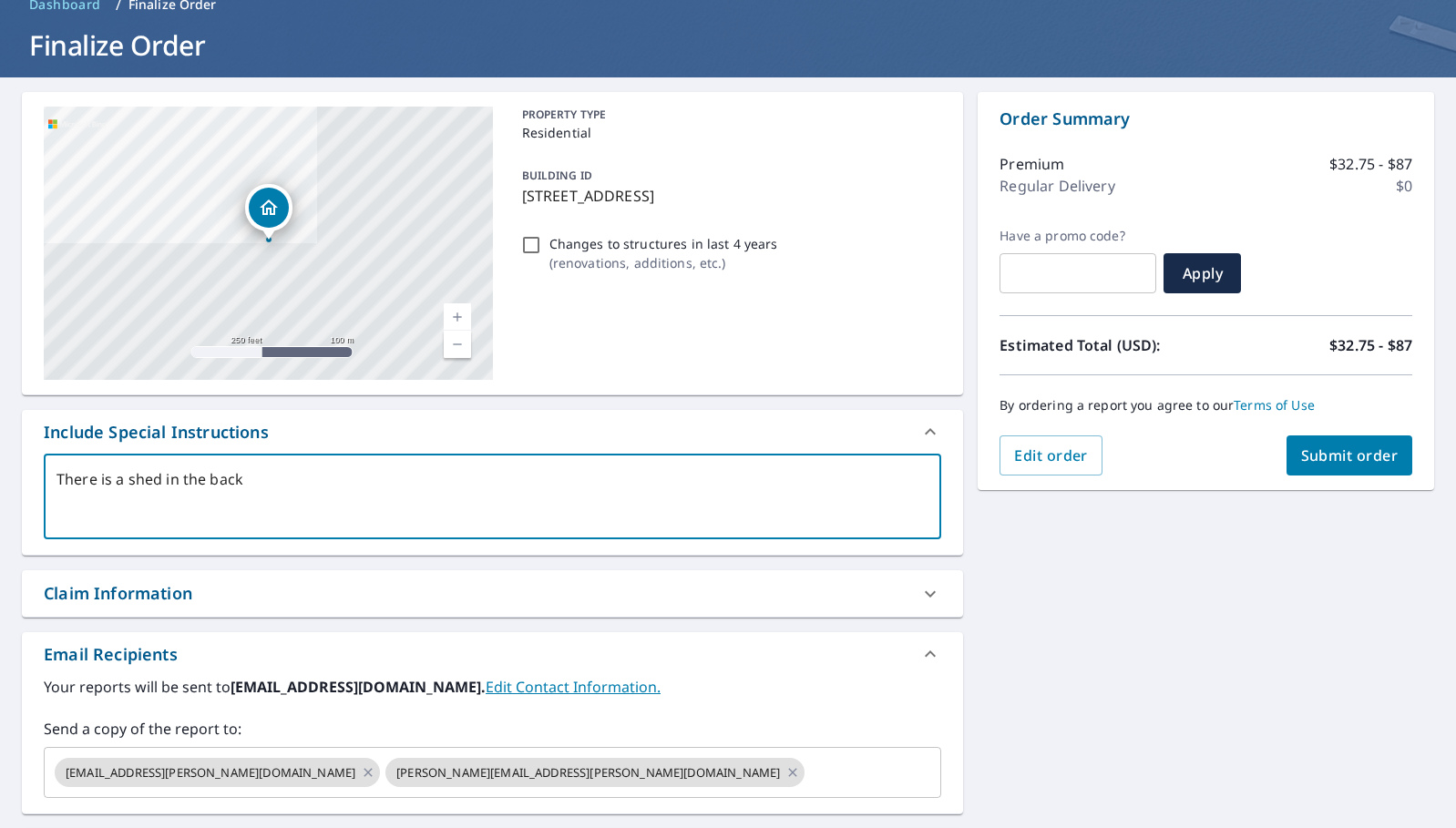
type textarea "x"
checkbox input "true"
type textarea "There is a shed in the back."
type textarea "x"
checkbox input "true"
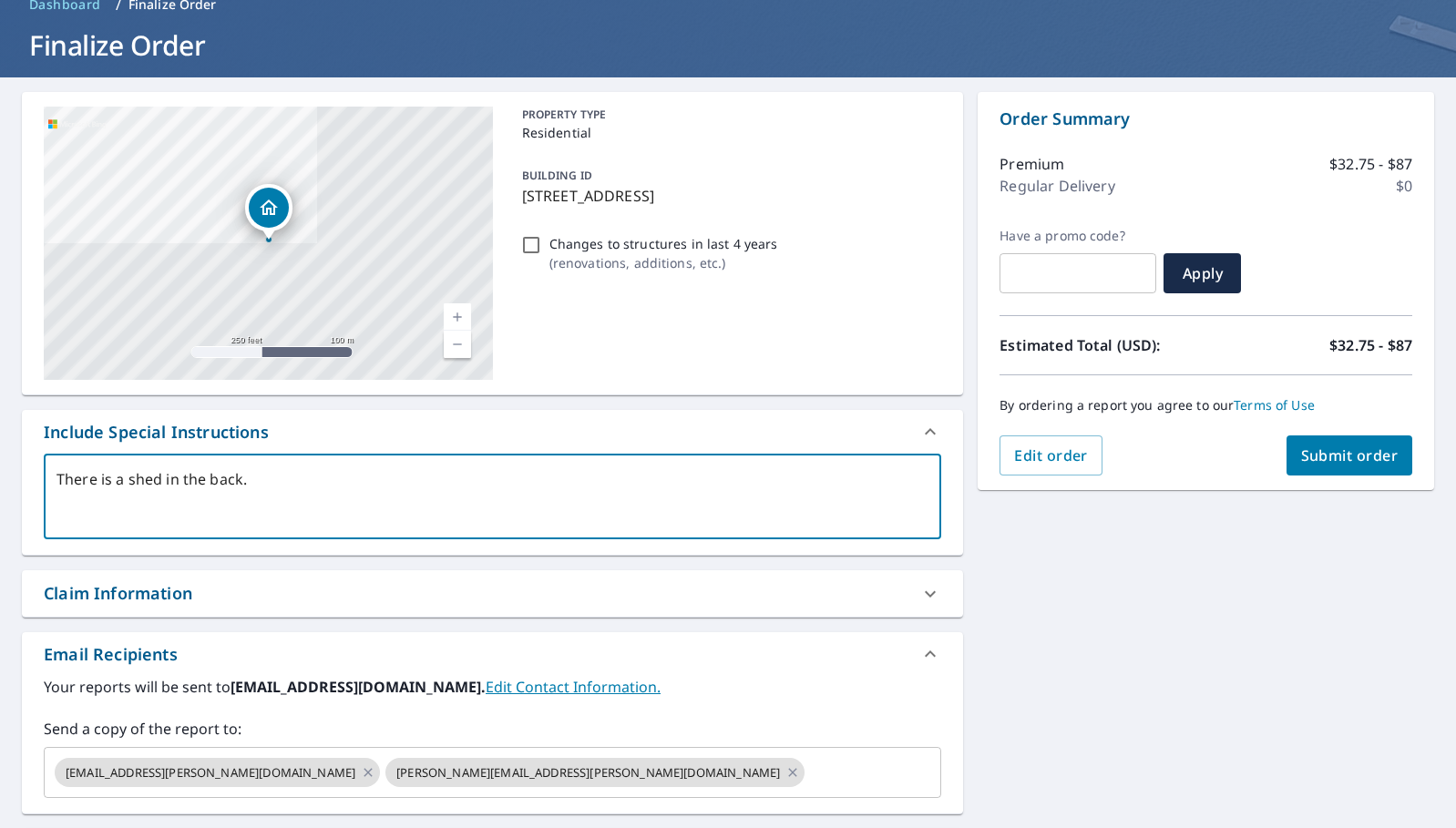
type textarea "There is a shed in the back."
type textarea "x"
checkbox input "true"
type textarea "There is a shed in the back. I"
type textarea "x"
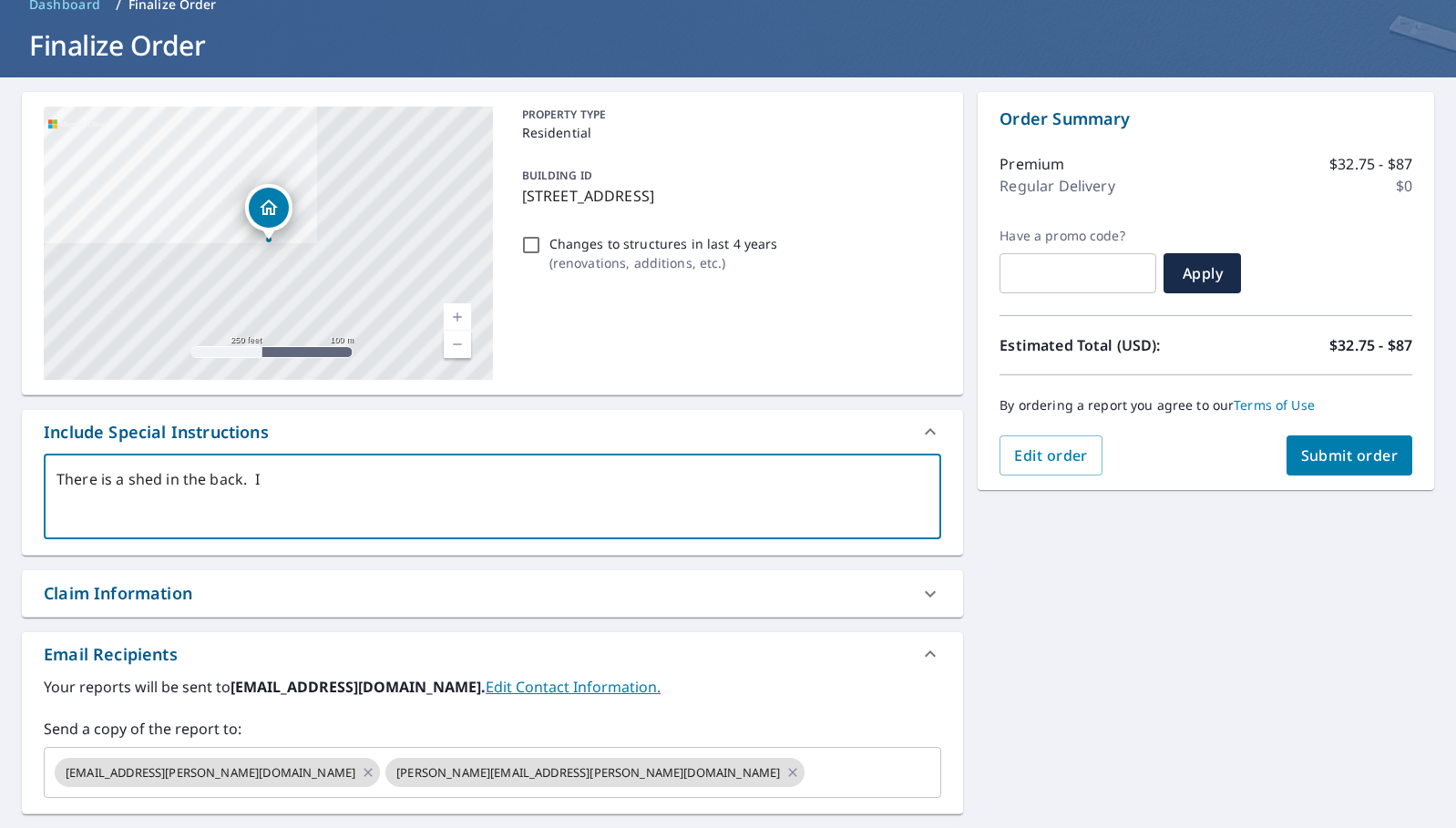
checkbox input "true"
type textarea "There is a shed in the back. It"
type textarea "x"
checkbox input "true"
type textarea "There is a shed in the back. It"
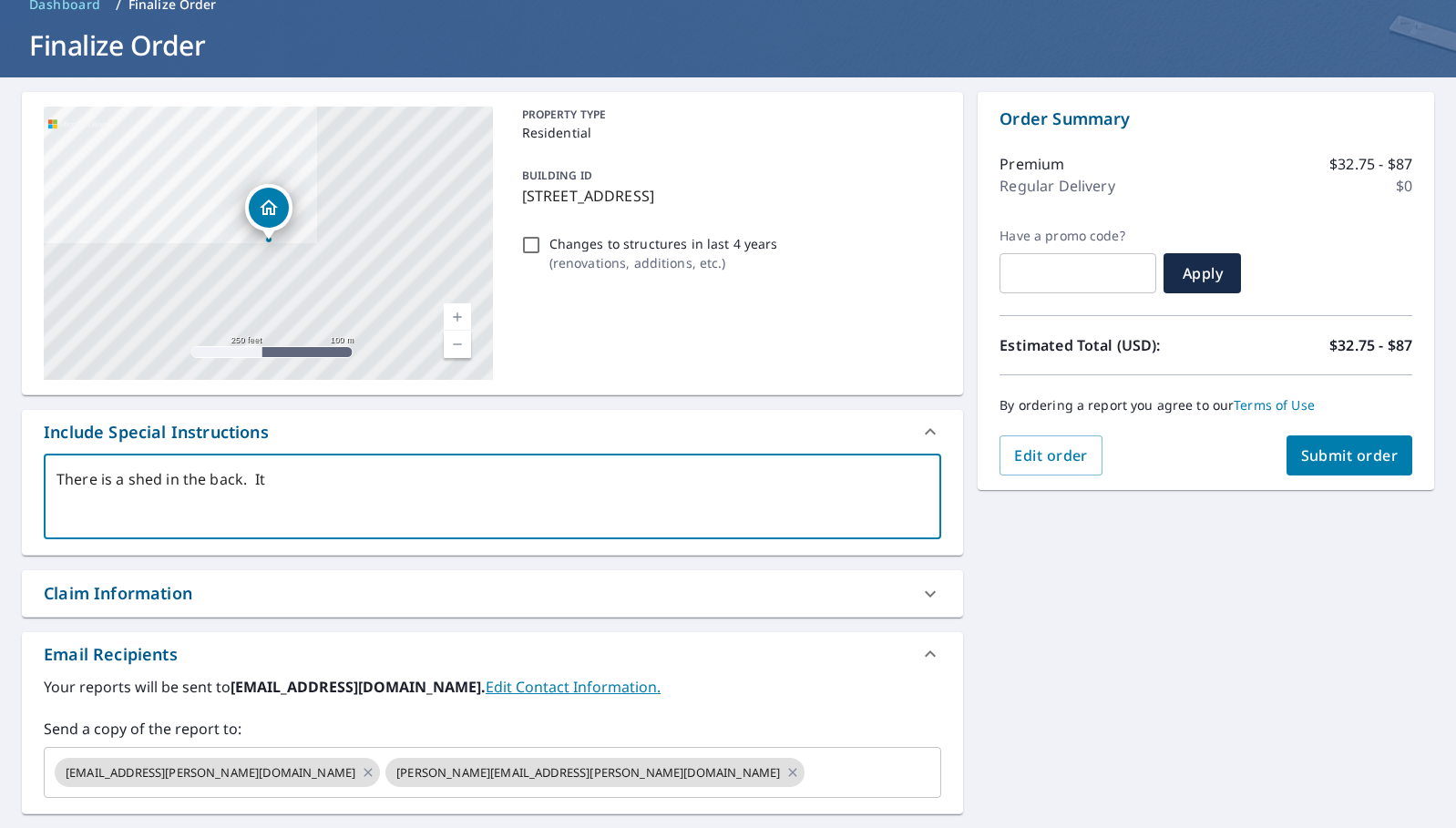
type textarea "x"
checkbox input "true"
type textarea "There is a shed in the back. It i"
type textarea "x"
checkbox input "true"
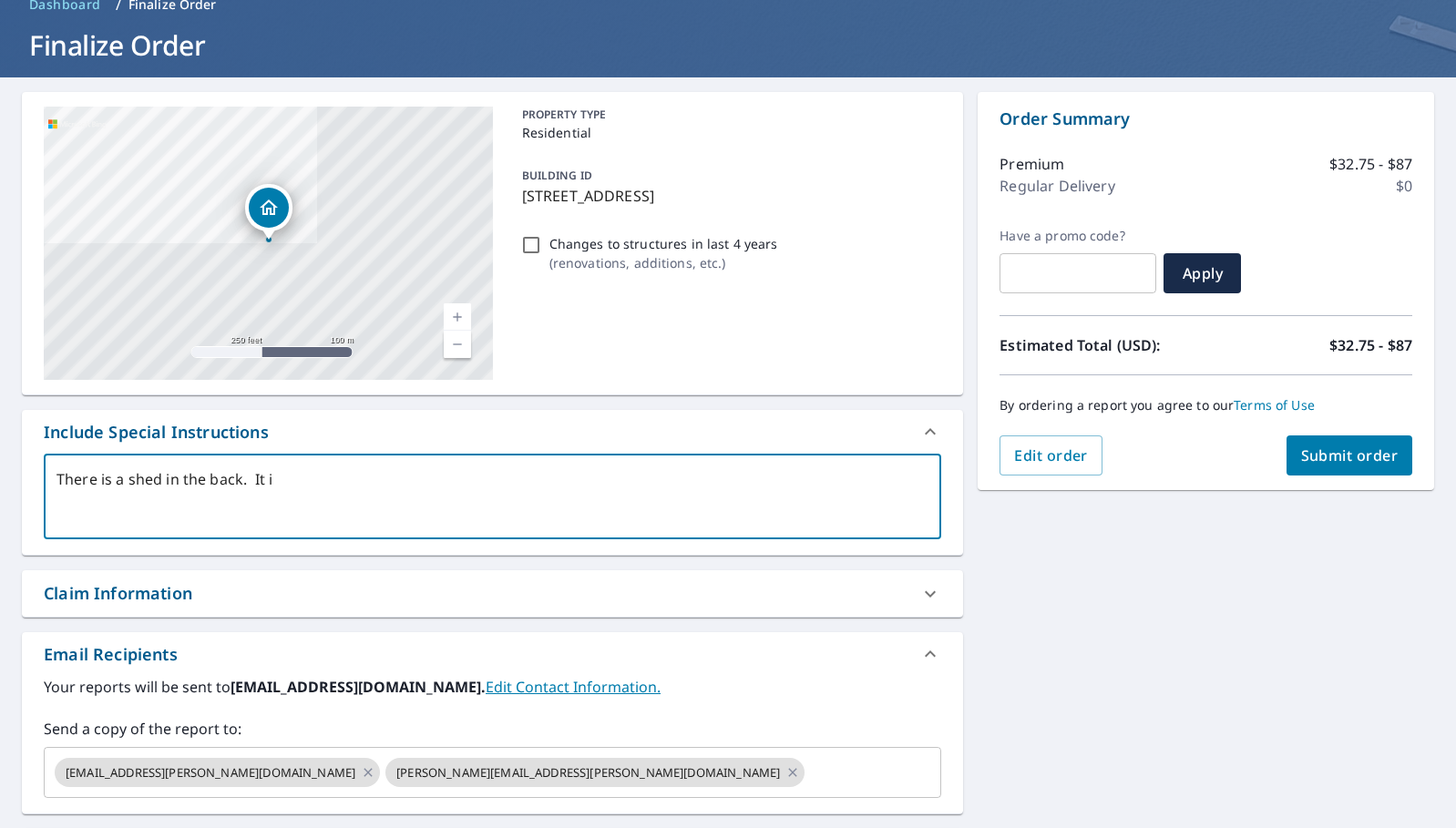
type textarea "There is a shed in the back. It is"
type textarea "x"
checkbox input "true"
type textarea "There is a shed in the back. It is"
type textarea "x"
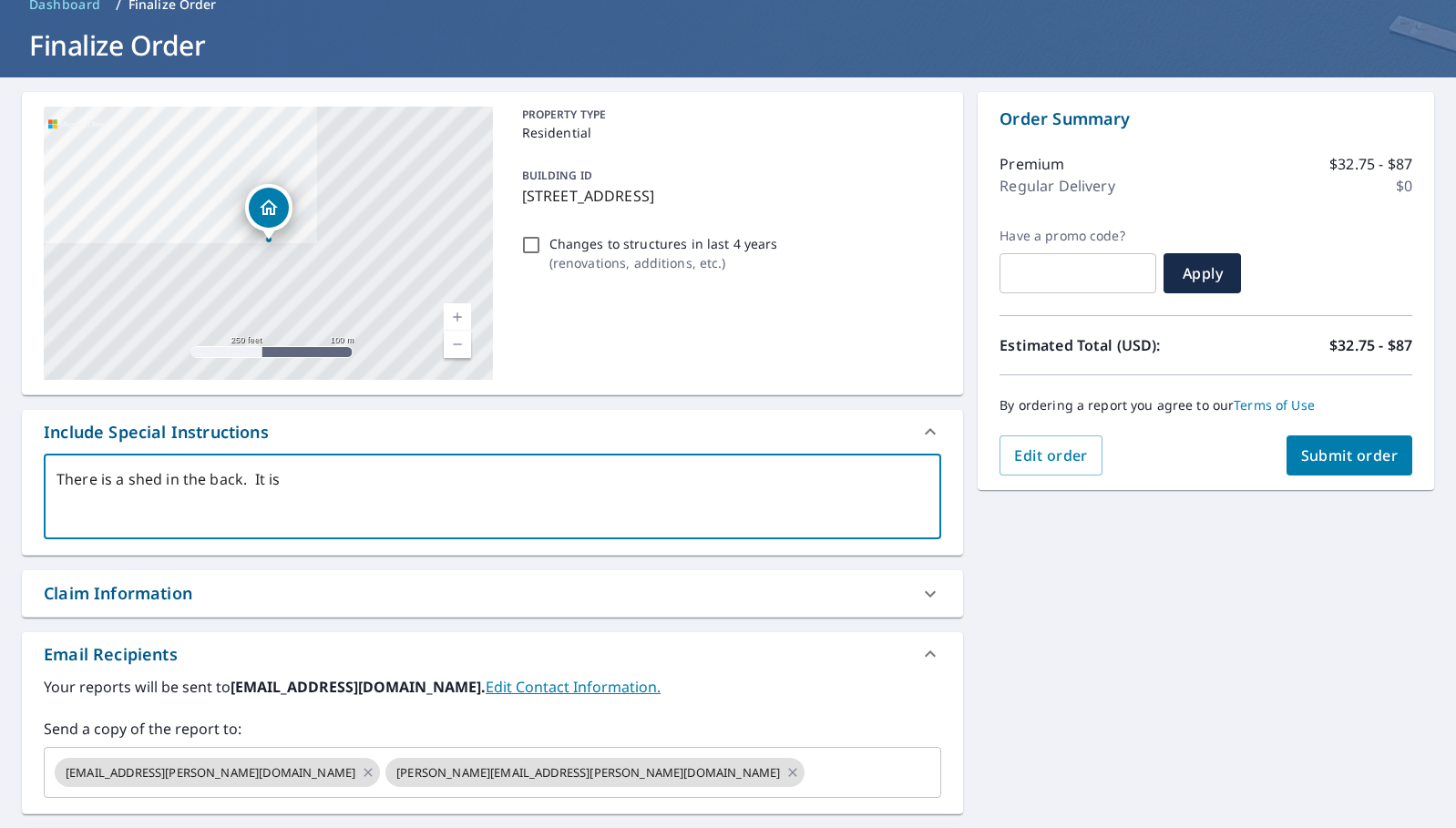
checkbox input "true"
type textarea "There is a shed in the back. It is a"
type textarea "x"
checkbox input "true"
type textarea "There is a shed in the back. It is a"
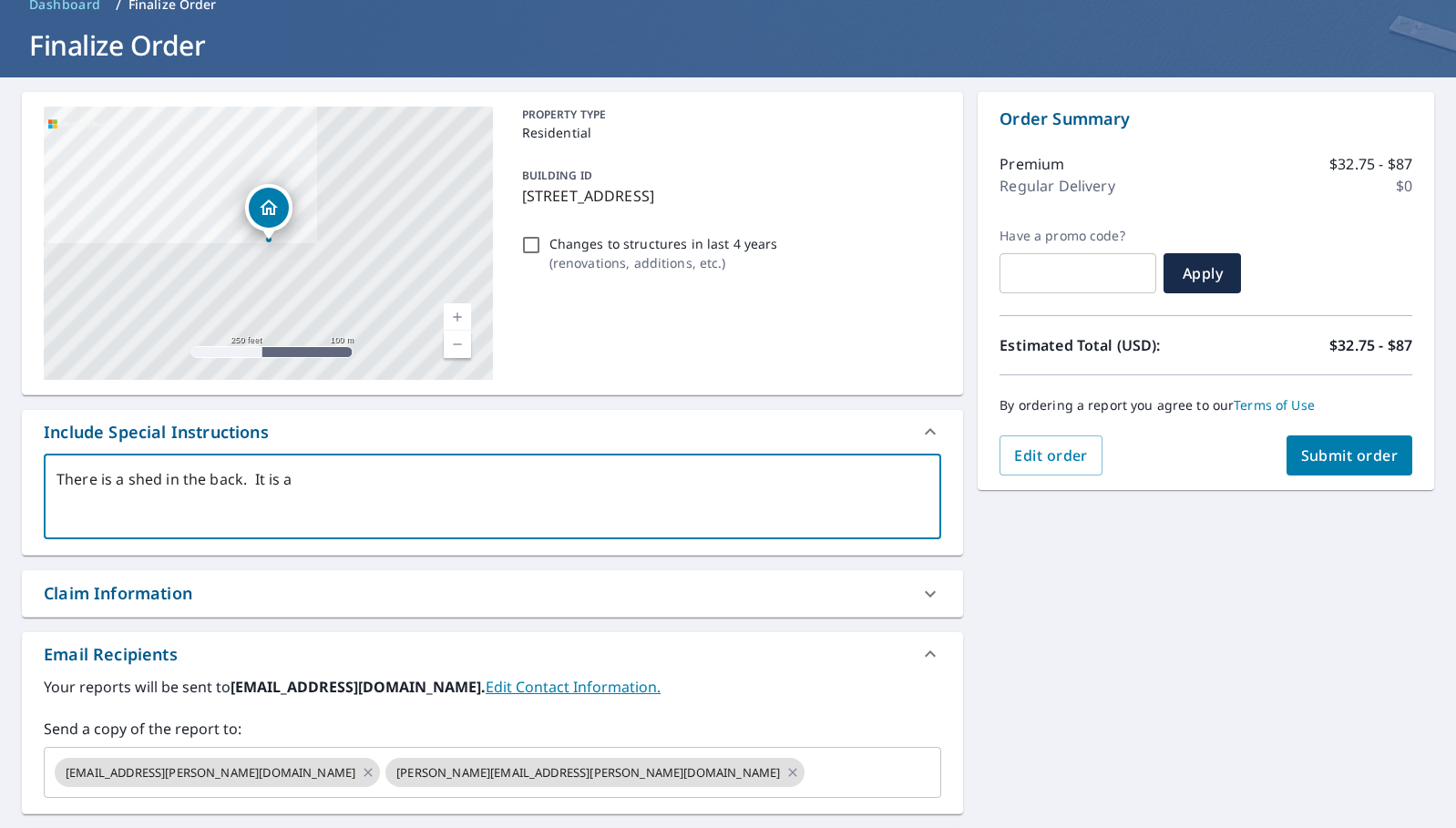
type textarea "x"
checkbox input "true"
type textarea "There is a shed in the back. It is a g"
type textarea "x"
checkbox input "true"
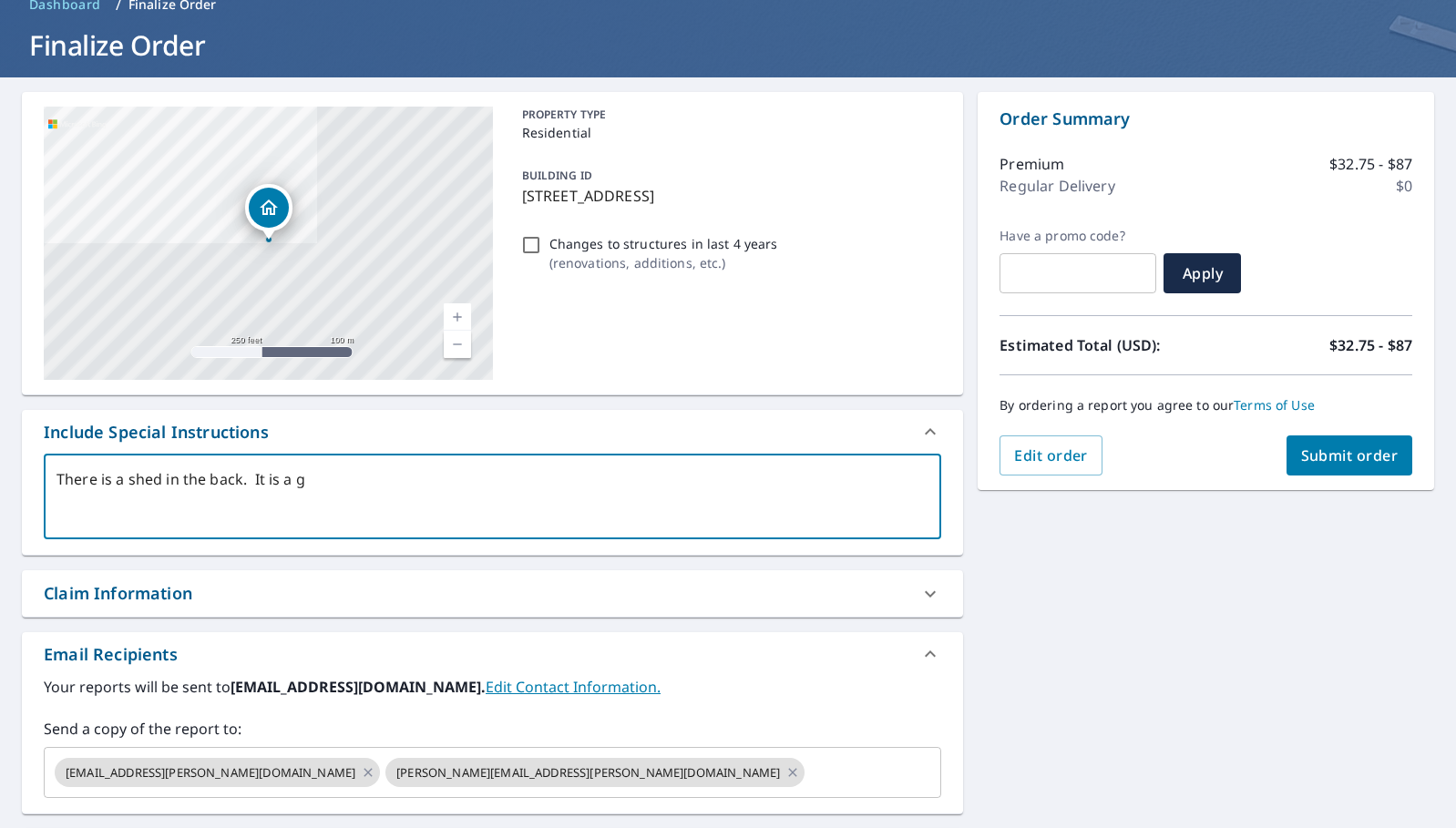
type textarea "There is a shed in the back. It is a ga"
type textarea "x"
checkbox input "true"
type textarea "There is a shed in the back. It is a gab"
type textarea "x"
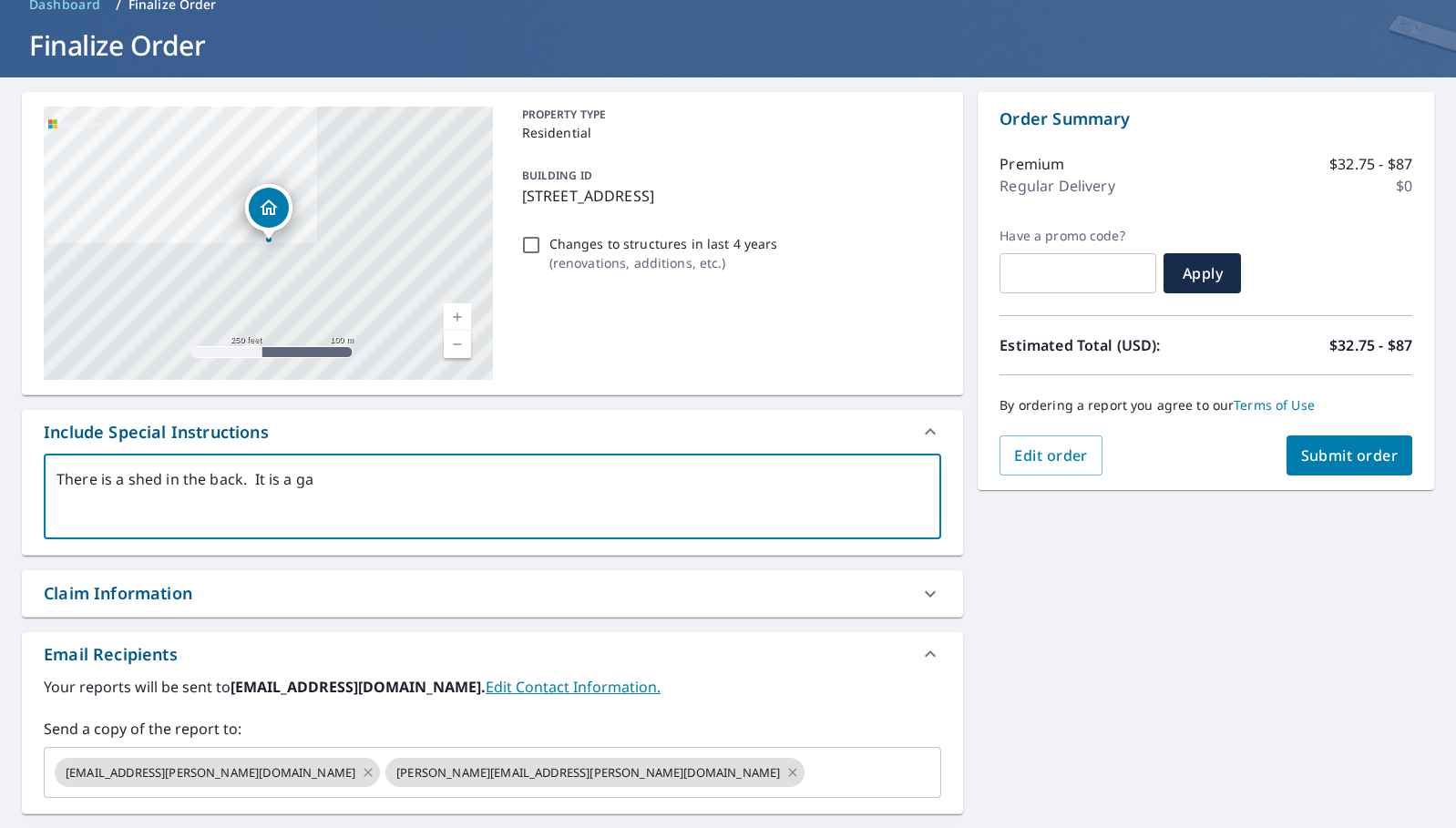
checkbox input "true"
type textarea "There is a shed in the back. It is a ga"
type textarea "x"
checkbox input "true"
type textarea "There is a shed in the back. It is a gam"
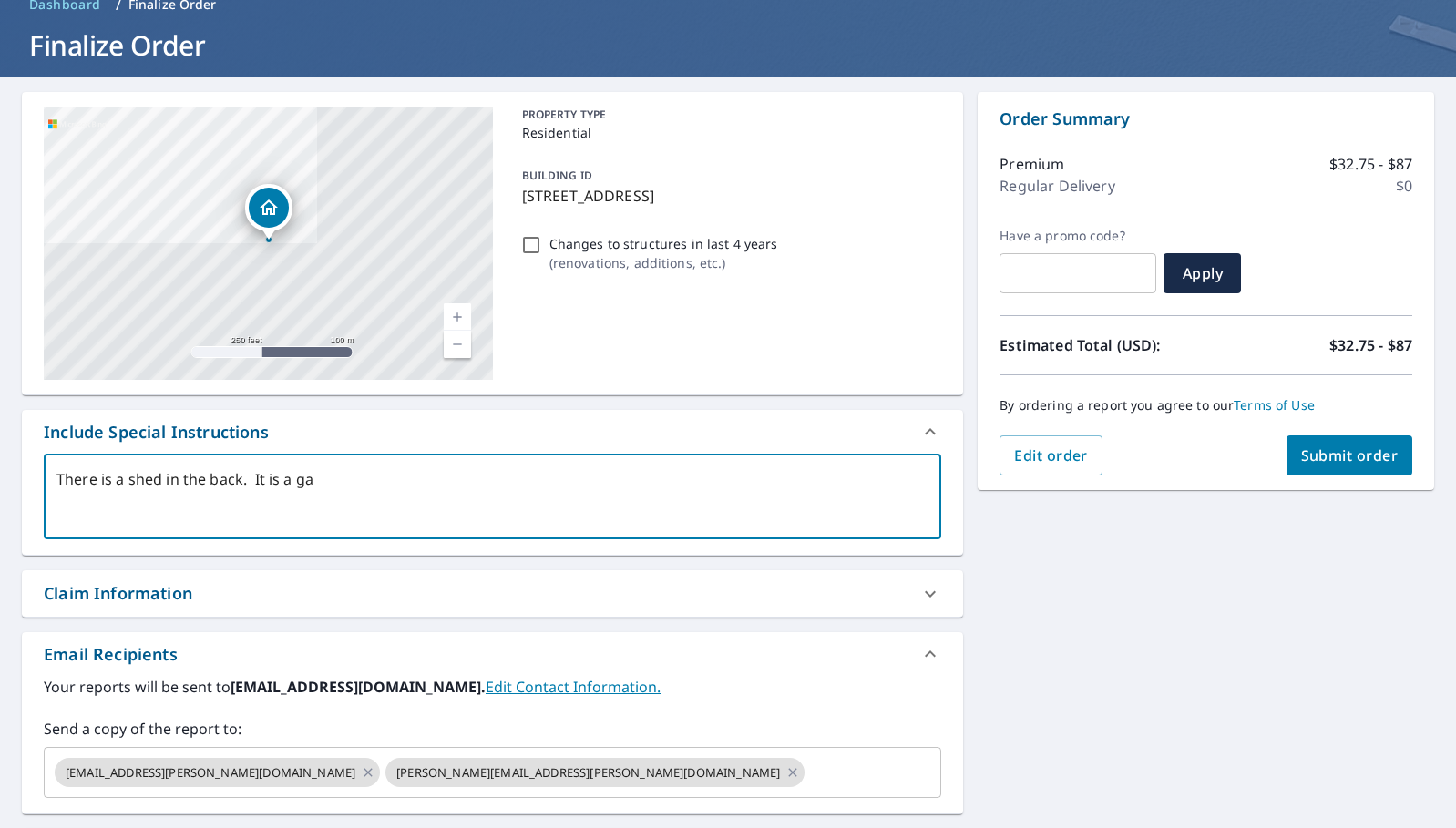
type textarea "x"
checkbox input "true"
type textarea "There is a shed in the back. It is a gamb"
type textarea "x"
checkbox input "true"
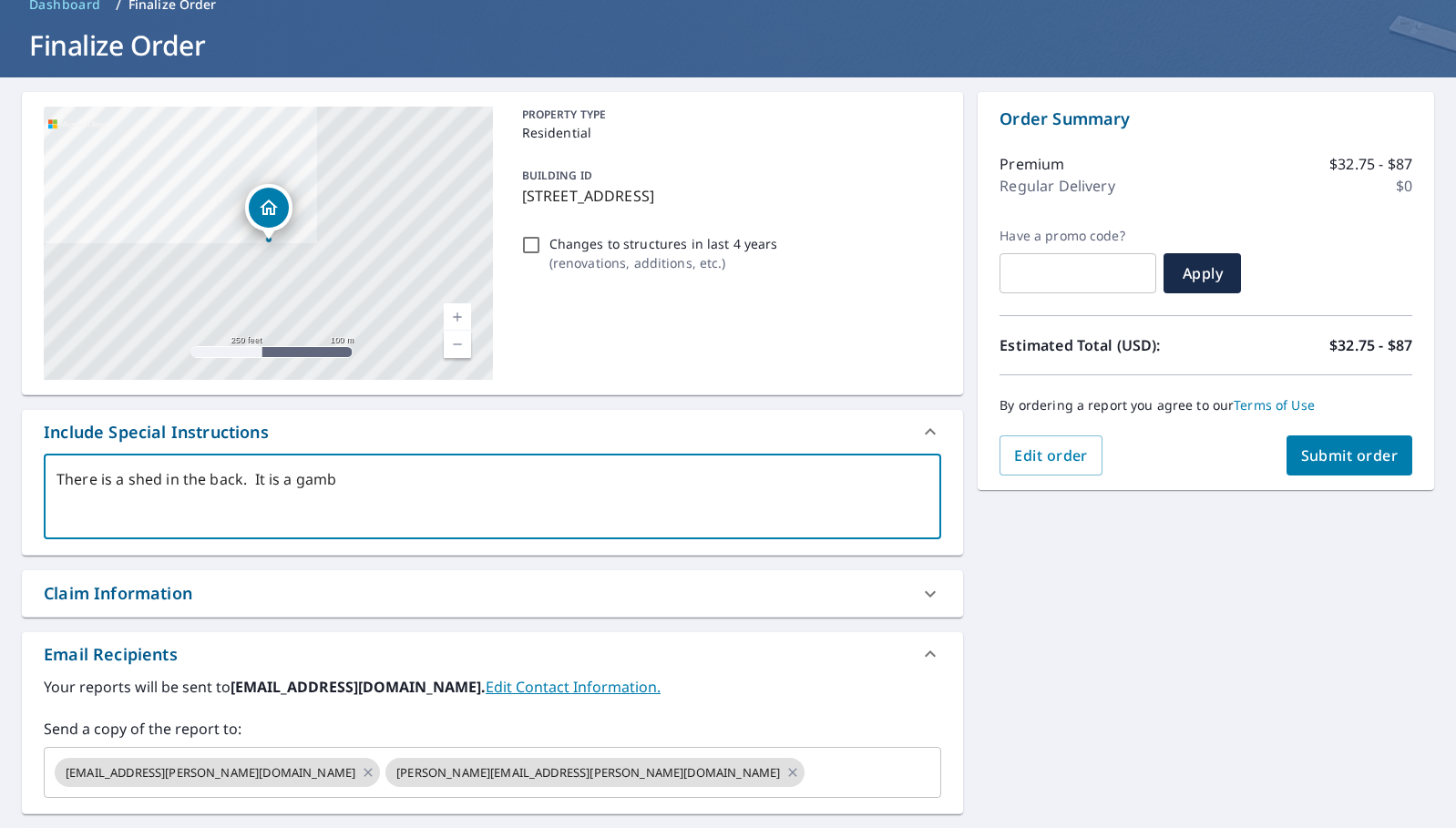
type textarea "There is a shed in the back. It is a gambr"
type textarea "x"
checkbox input "true"
type textarea "There is a shed in the back. It is a gambra"
type textarea "x"
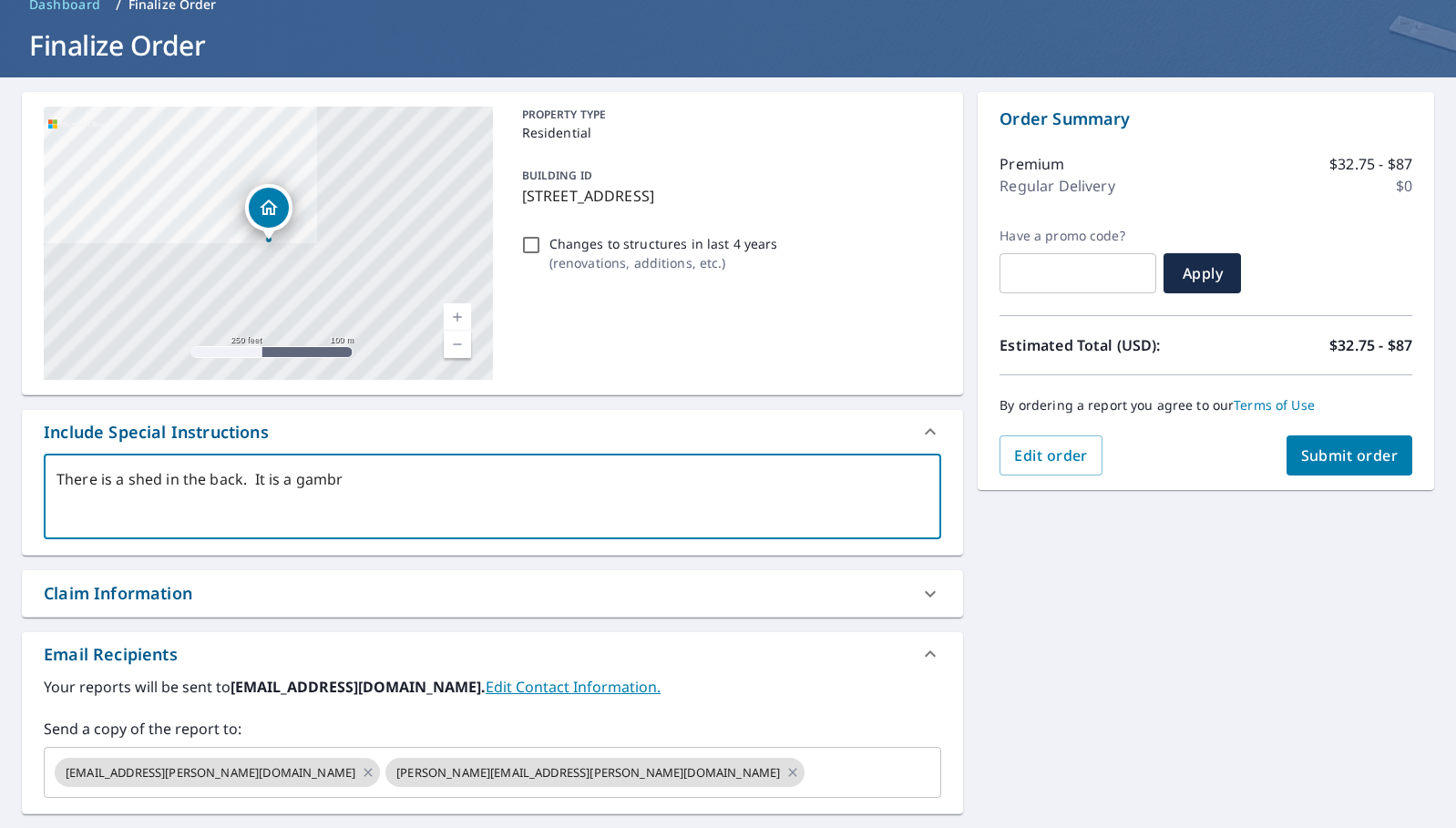
checkbox input "true"
type textarea "There is a shed in the back. It is a gambral"
type textarea "x"
checkbox input "true"
type textarea "There is a shed in the back. It is a gambral"
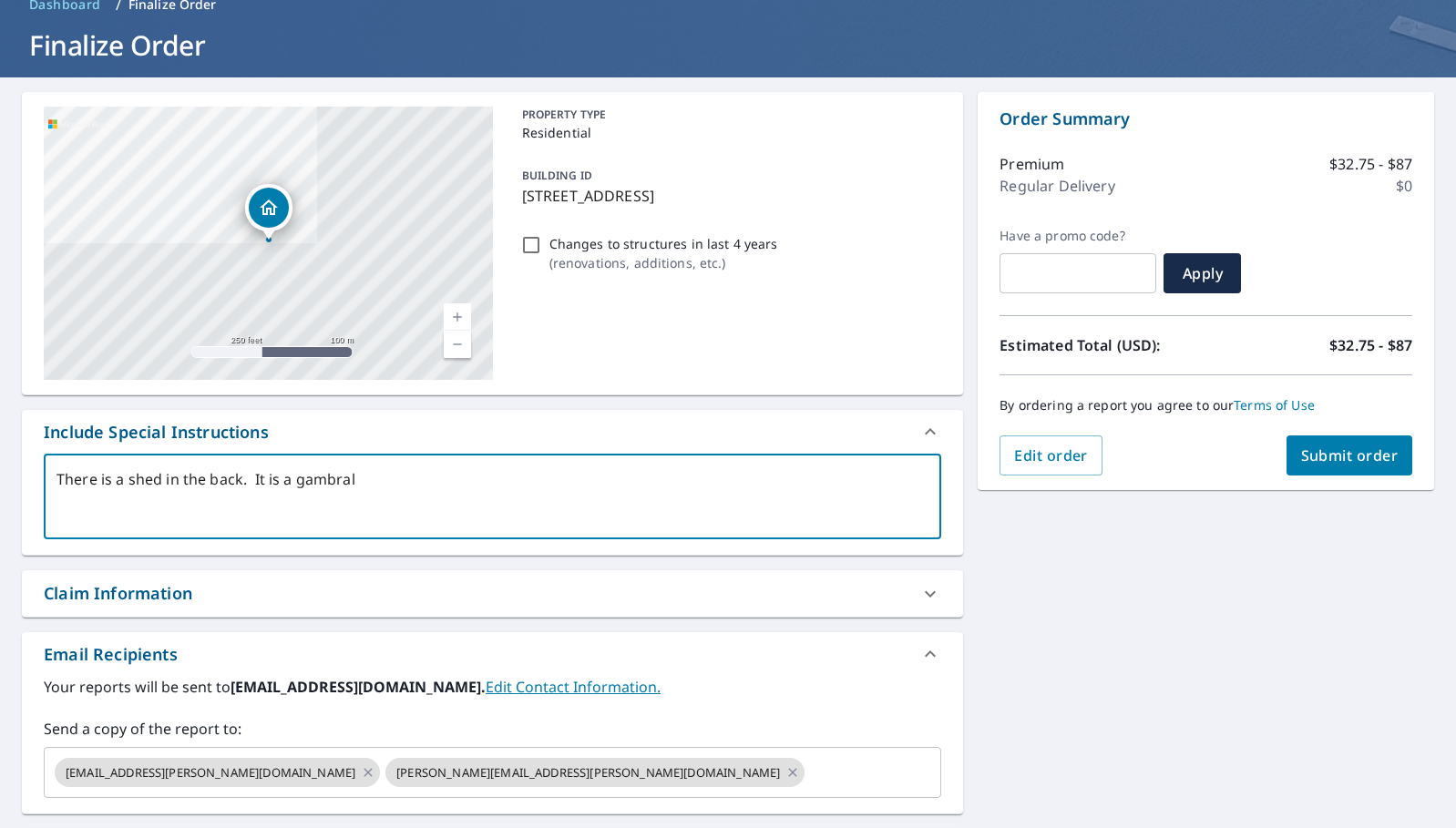
type textarea "x"
checkbox input "true"
type textarea "There is a shed in the back. It is a gambral"
type textarea "x"
checkbox input "true"
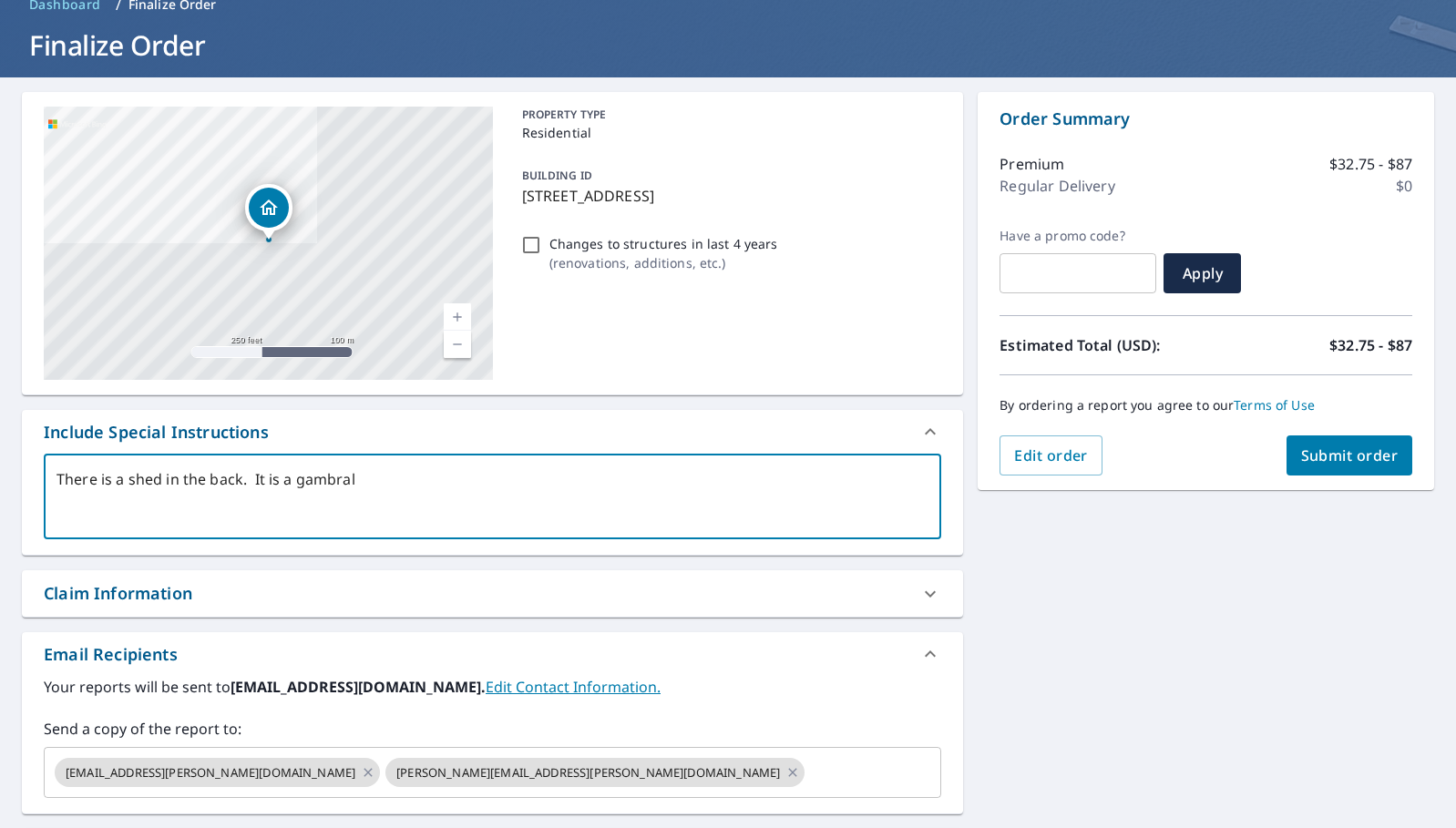
type textarea "There is a shed in the back. It is a gambra"
type textarea "x"
checkbox input "true"
type textarea "There is a shed in the back. It is a gambr"
type textarea "x"
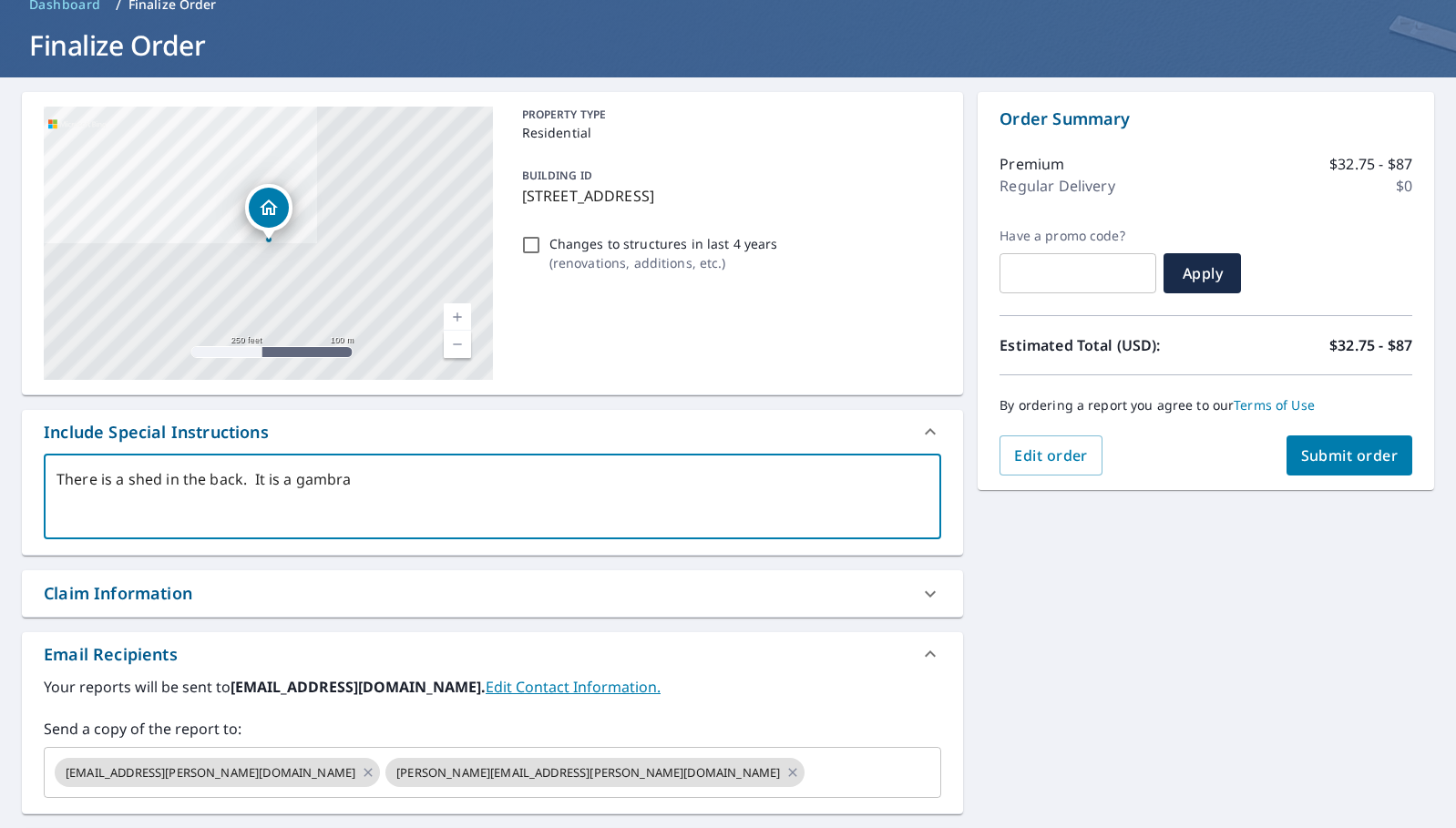
checkbox input "true"
type textarea "There is a shed in the back. It is a [PERSON_NAME]"
type textarea "x"
checkbox input "true"
type textarea "There is a shed in the back. It is a [PERSON_NAME]"
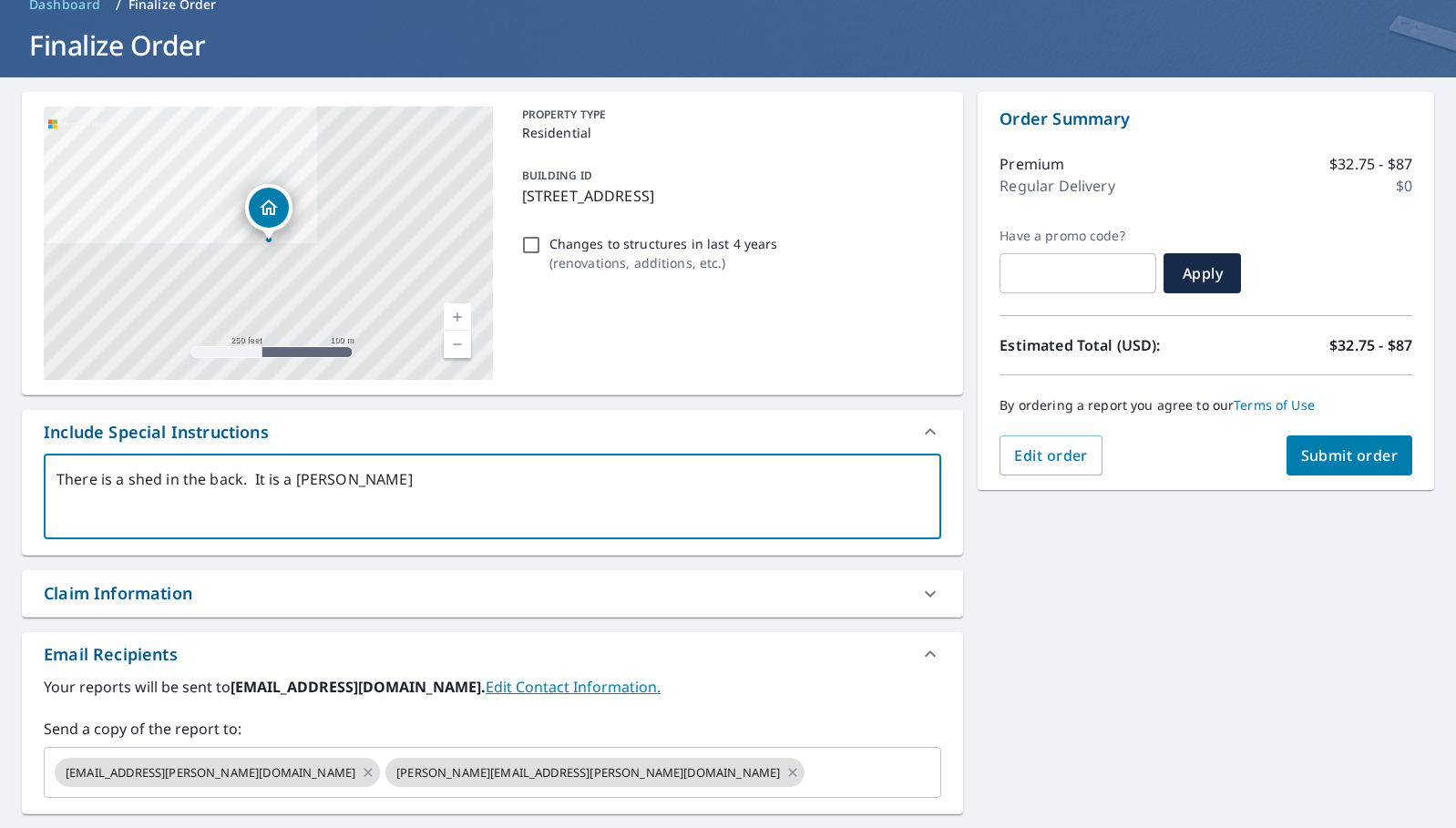
type textarea "x"
checkbox input "true"
type textarea "There is a shed in the back. It is a [PERSON_NAME]"
type textarea "x"
checkbox input "true"
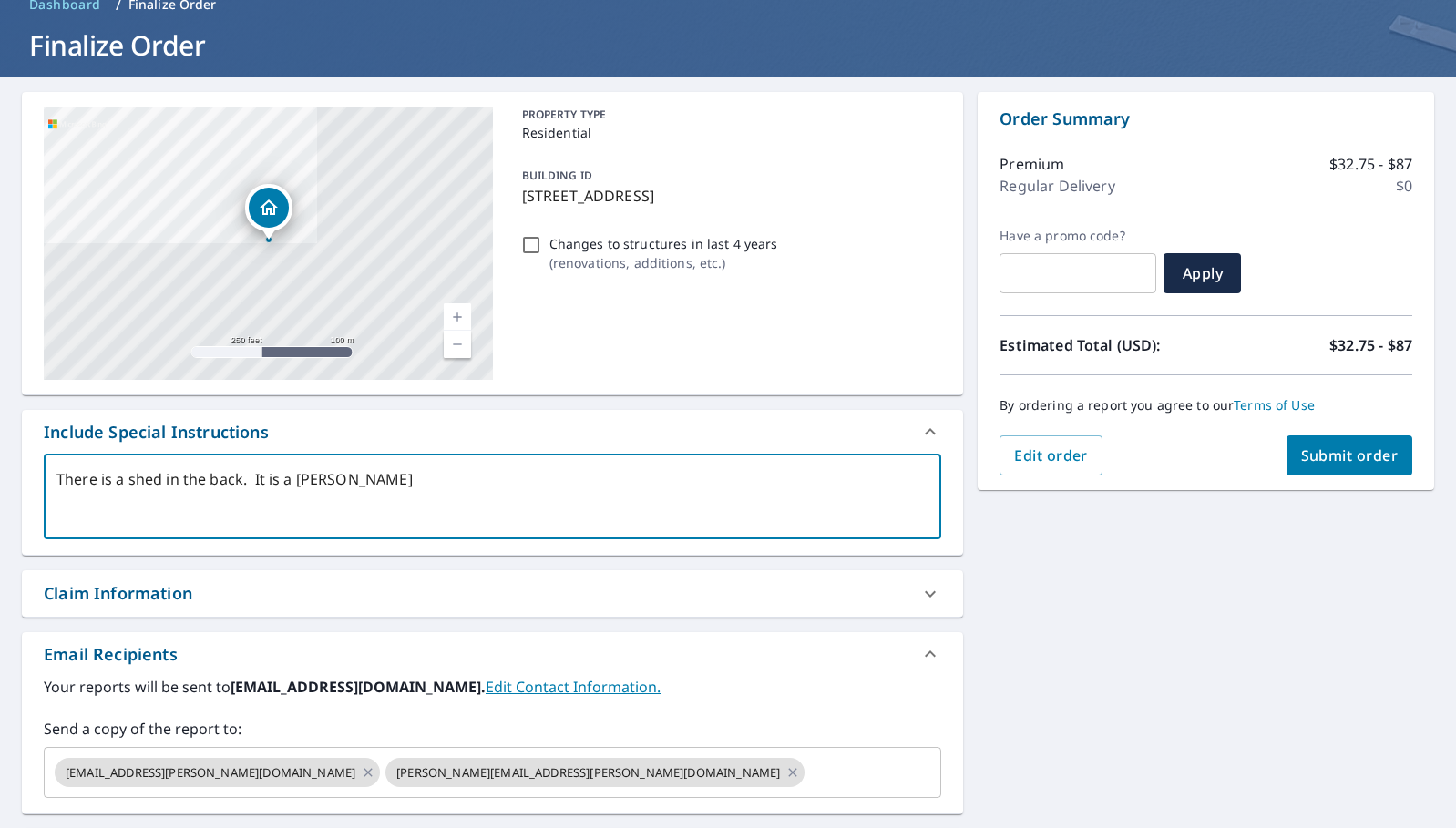
type textarea "There is a shed in the back. It is a [PERSON_NAME] s"
type textarea "x"
checkbox input "true"
type textarea "There is a shed in the back. It is a [PERSON_NAME] st"
type textarea "x"
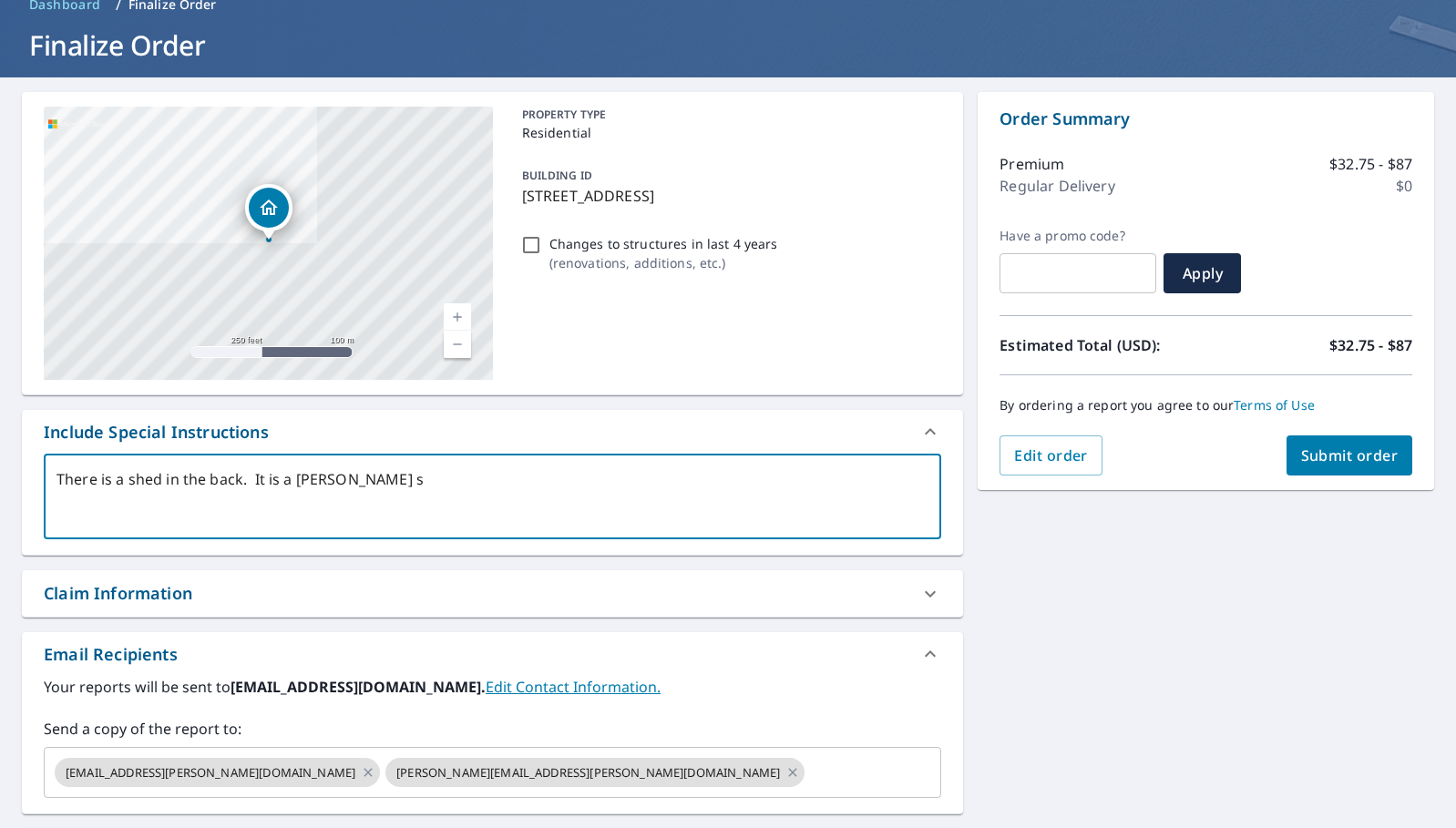
checkbox input "true"
type textarea "There is a shed in the back. It is a [PERSON_NAME] sty"
type textarea "x"
checkbox input "true"
type textarea "There is a shed in the back. It is a [PERSON_NAME] styl"
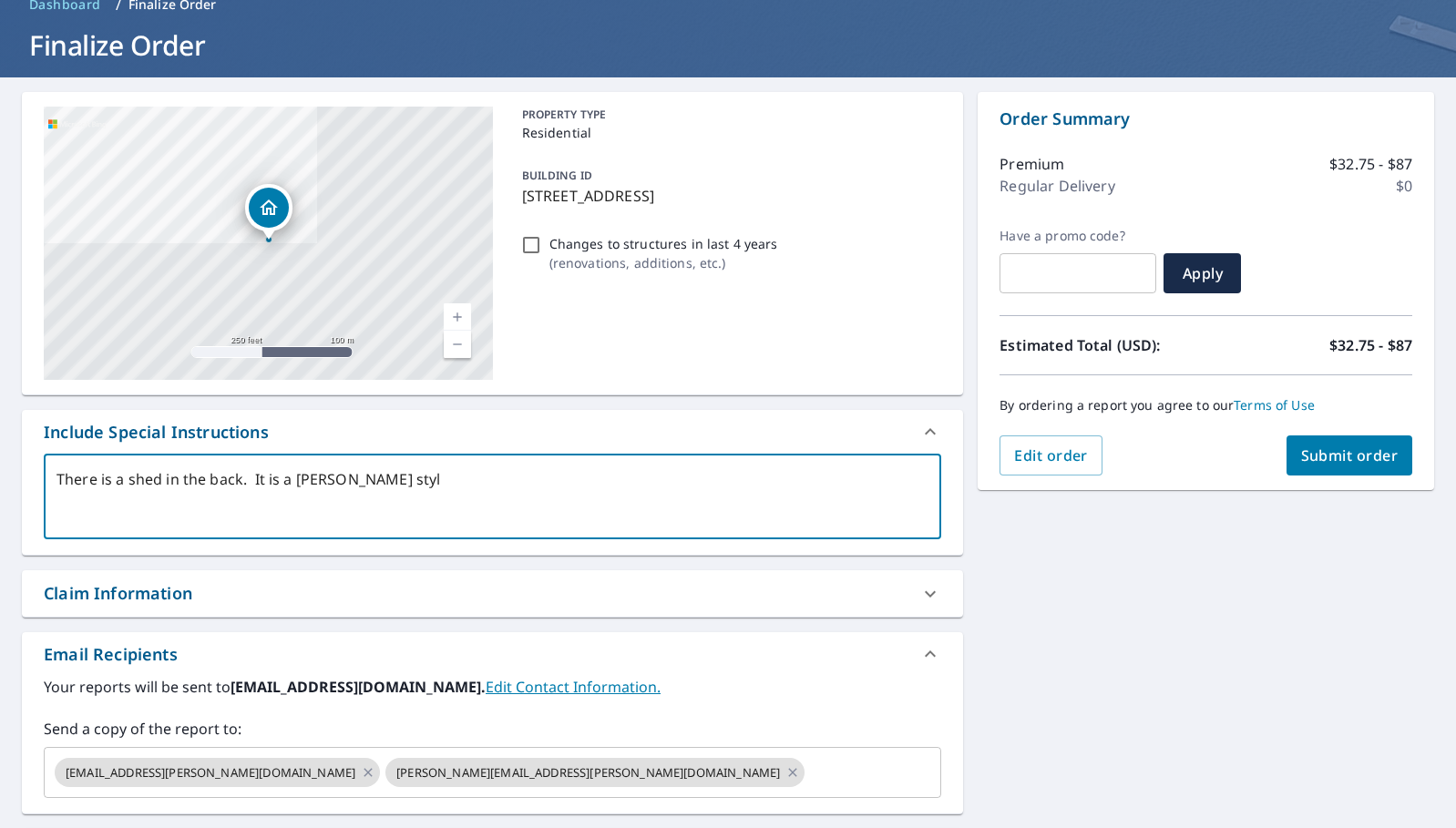
type textarea "x"
checkbox input "true"
type textarea "There is a shed in the back. It is a [PERSON_NAME] style"
type textarea "x"
checkbox input "true"
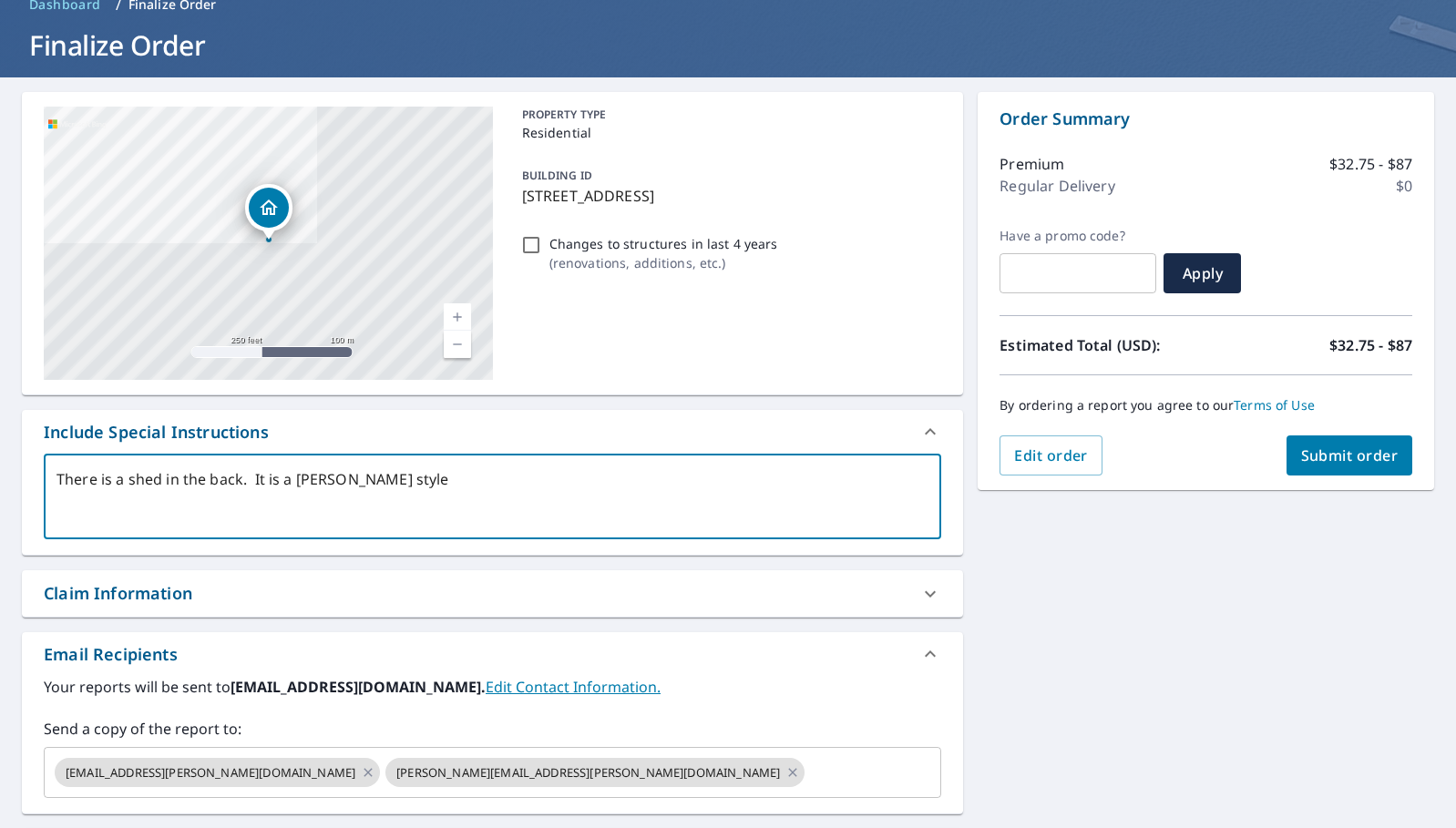
type textarea "There is a shed in the back. It is a [PERSON_NAME] style"
type textarea "x"
checkbox input "true"
type textarea "There is a shed in the back. It is a [PERSON_NAME] style t"
type textarea "x"
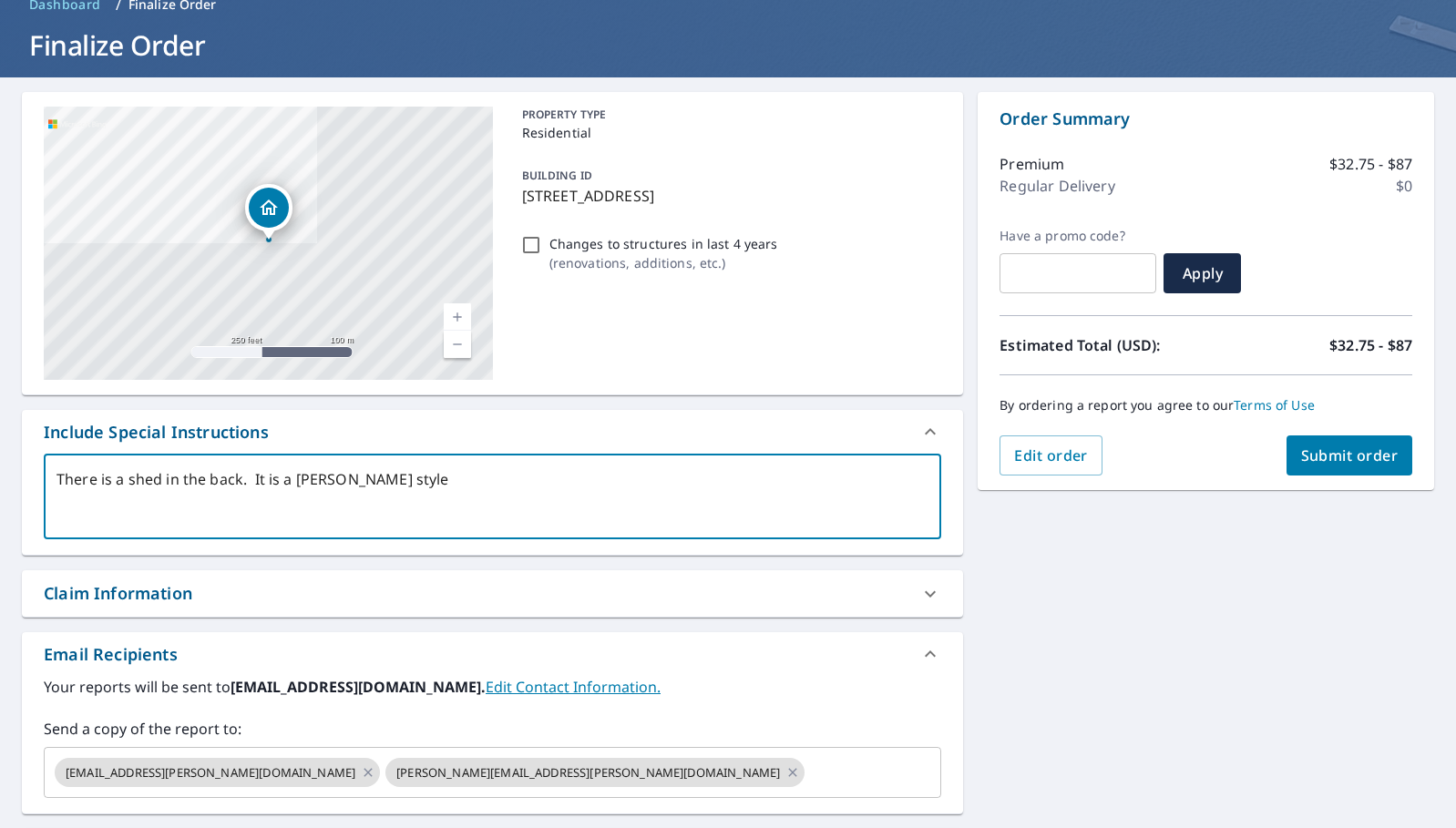
checkbox input "true"
type textarea "There is a shed in the back. It is a [PERSON_NAME] style ta"
type textarea "x"
checkbox input "true"
type textarea "There is a shed in the back. It is a [PERSON_NAME] style t"
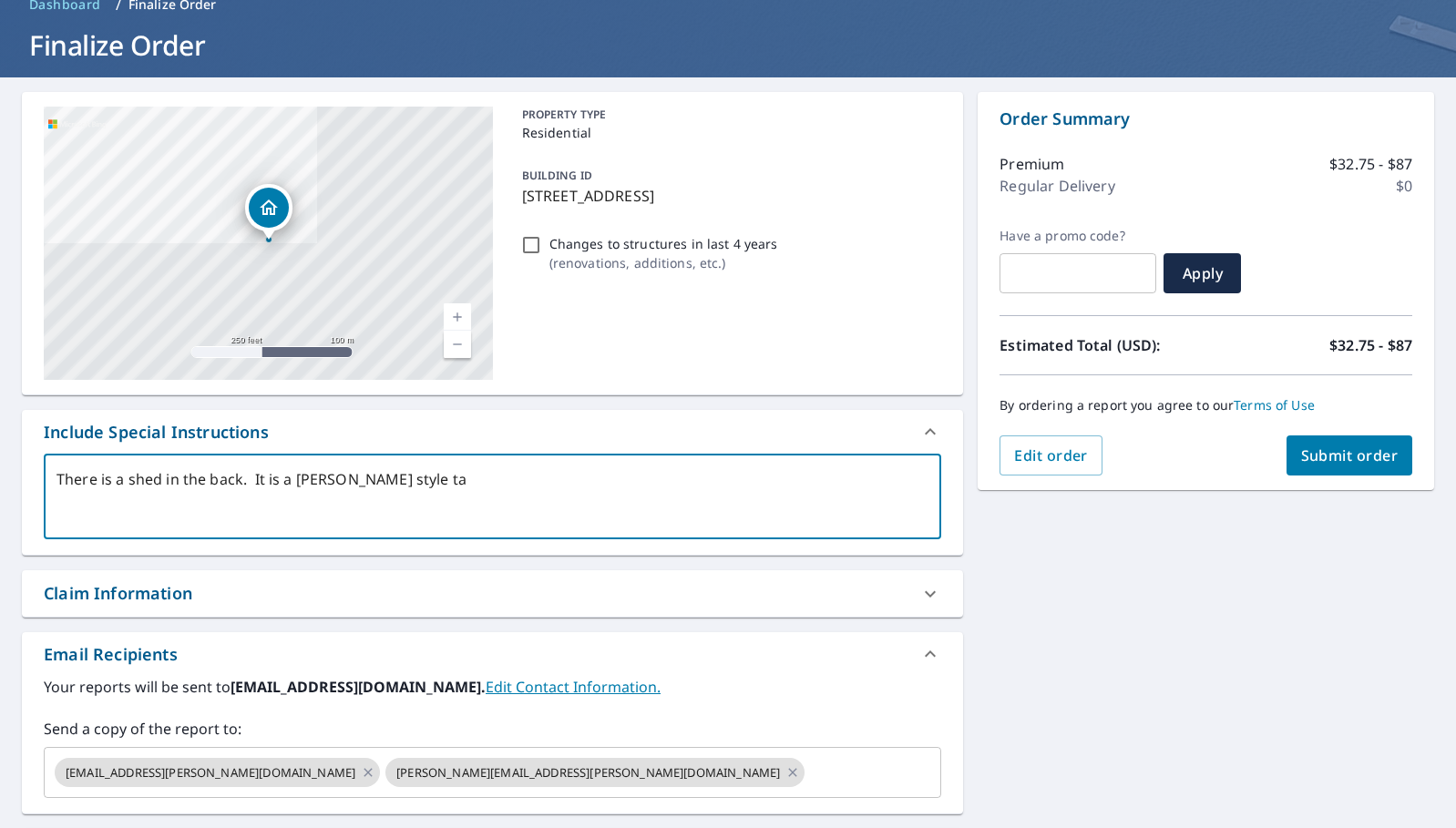
type textarea "x"
checkbox input "true"
type textarea "There is a shed in the back. It is a [PERSON_NAME] style th"
type textarea "x"
checkbox input "true"
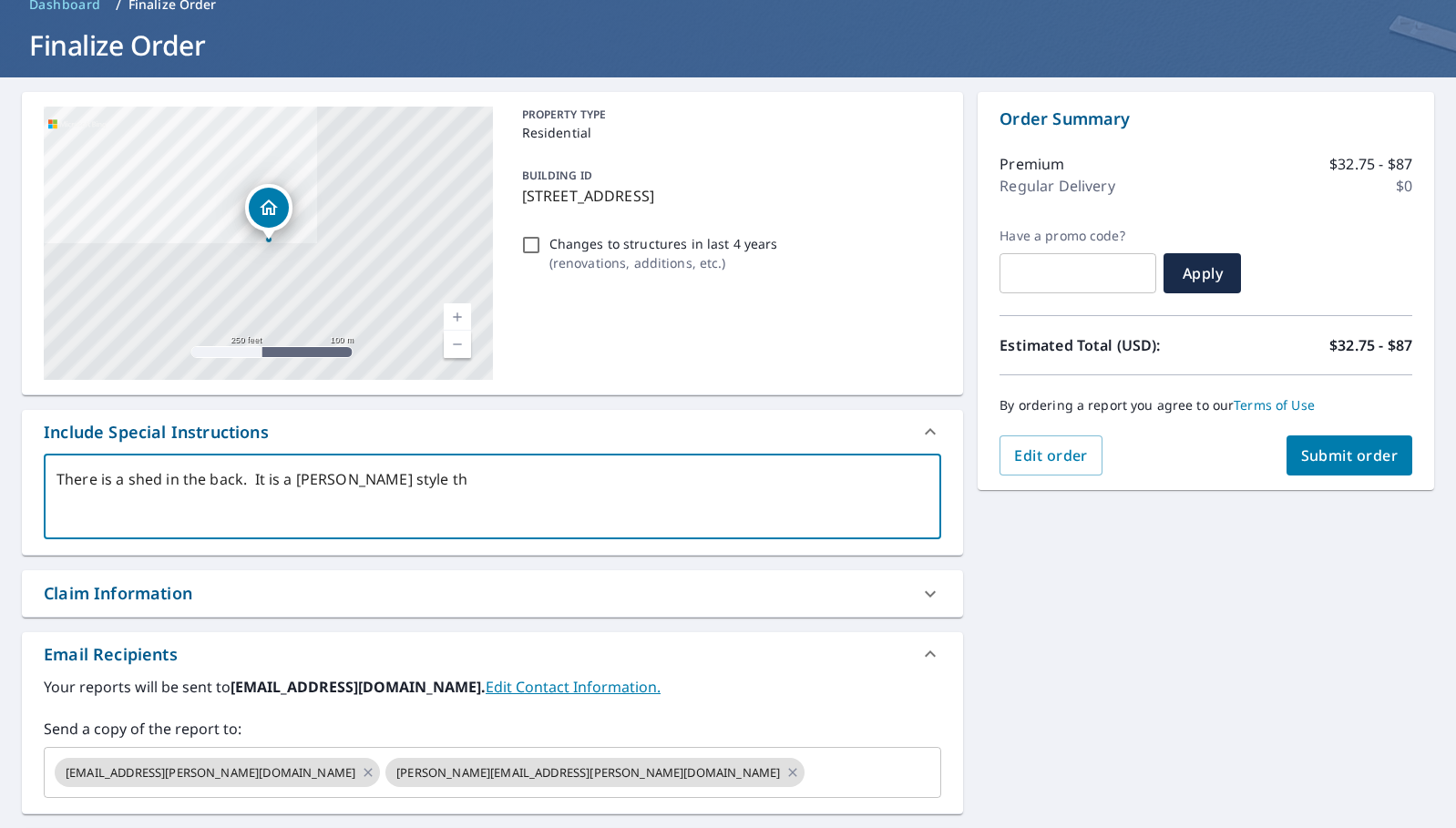
type textarea "There is a shed in the back. It is a [PERSON_NAME] style tha"
type textarea "x"
checkbox input "true"
type textarea "There is a shed in the back. It is a [PERSON_NAME] style that"
type textarea "x"
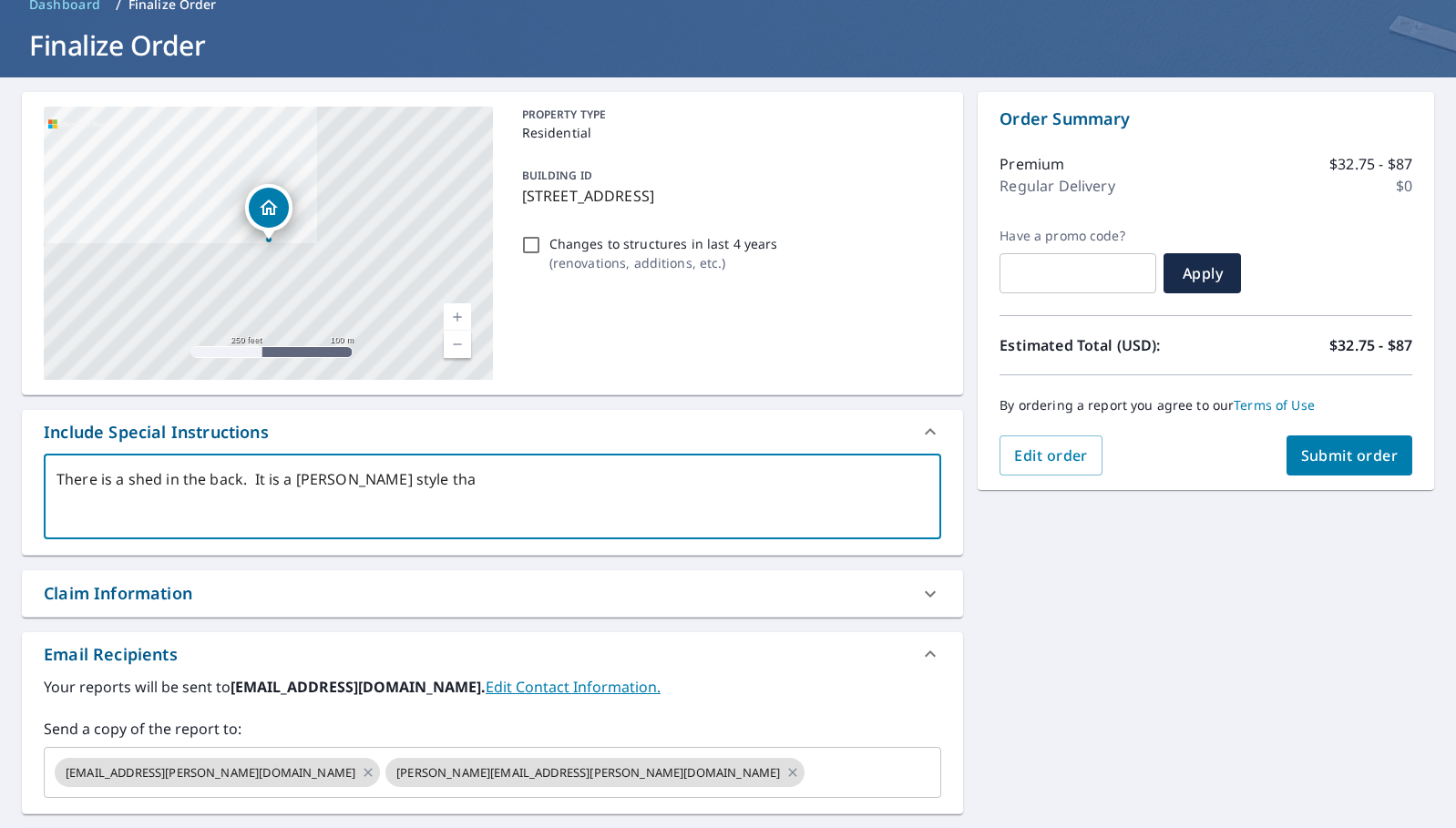
checkbox input "true"
type textarea "There is a shed in the back. It is a [PERSON_NAME] style that"
type textarea "x"
checkbox input "true"
type textarea "There is a shed in the back. It is a [PERSON_NAME] style that h"
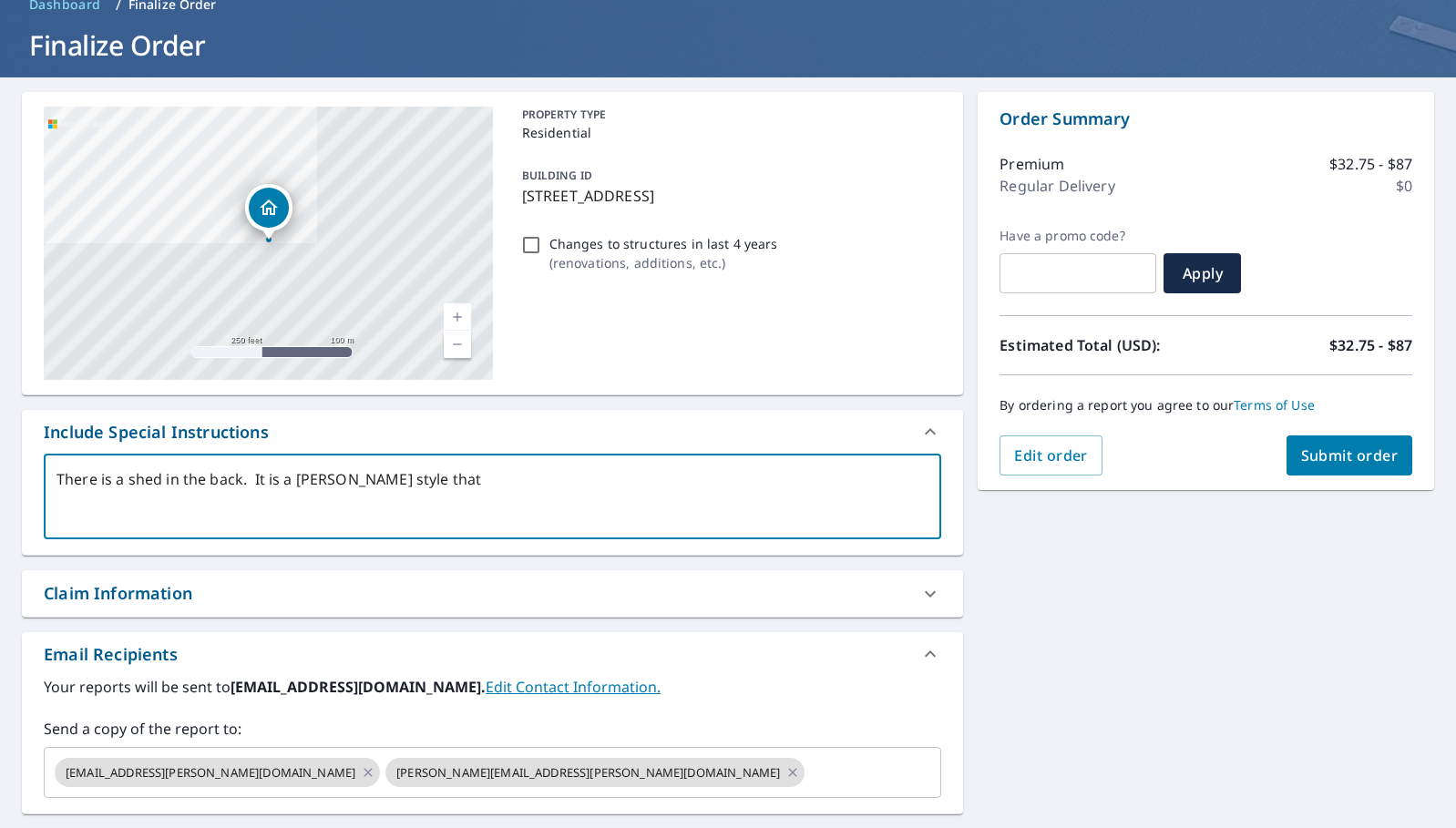
type textarea "x"
checkbox input "true"
type textarea "There is a shed in the back. It is a [PERSON_NAME] style that ha"
type textarea "x"
checkbox input "true"
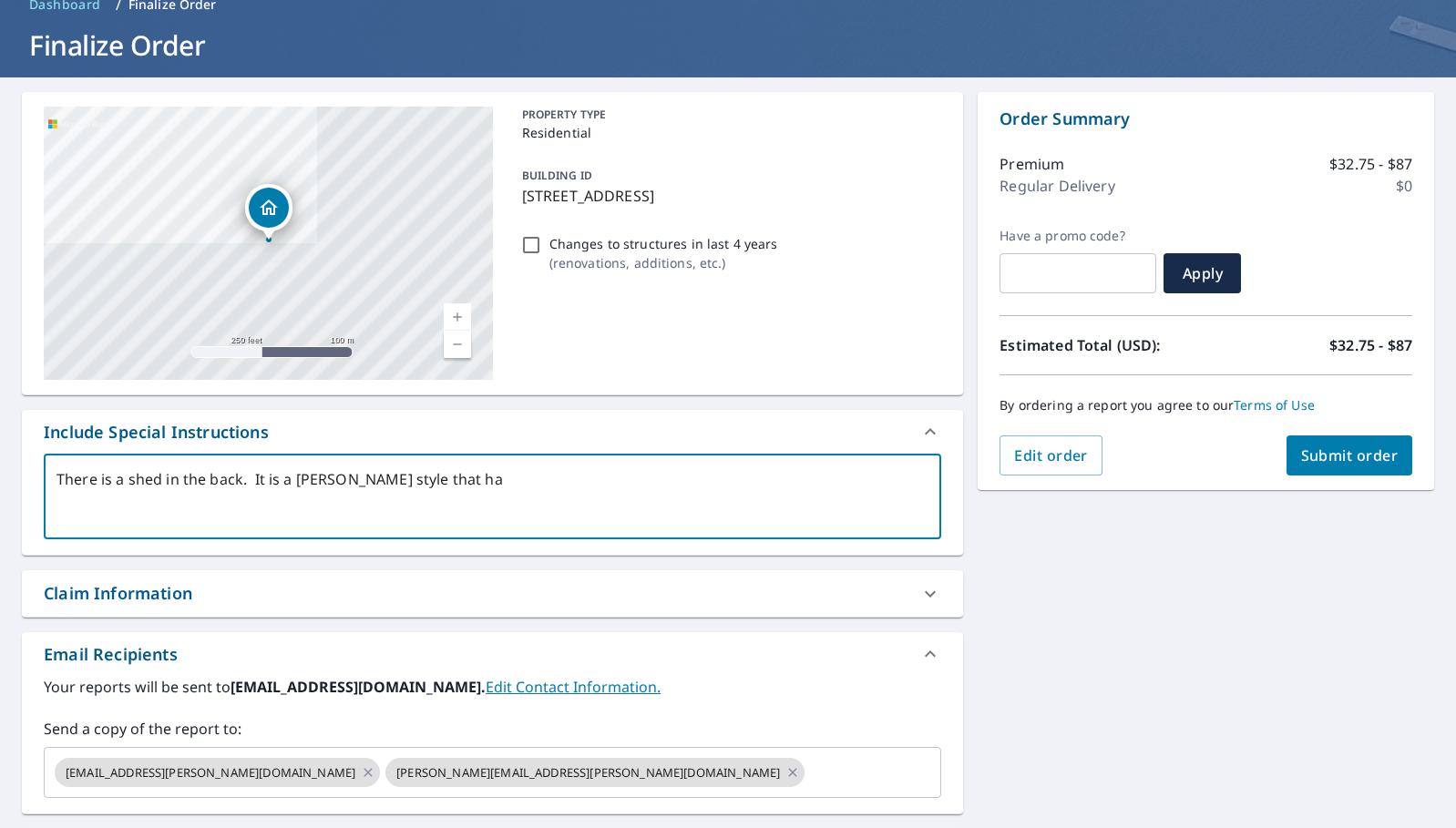
type textarea "There is a shed in the back. It is a [PERSON_NAME] style that has"
type textarea "x"
checkbox input "true"
type textarea "There is a shed in the back. It is a [PERSON_NAME] style that has"
click at [469, 478] on textarea "There is a shed in the back. It is a [PERSON_NAME] style that has been added on." at bounding box center [492, 496] width 872 height 52
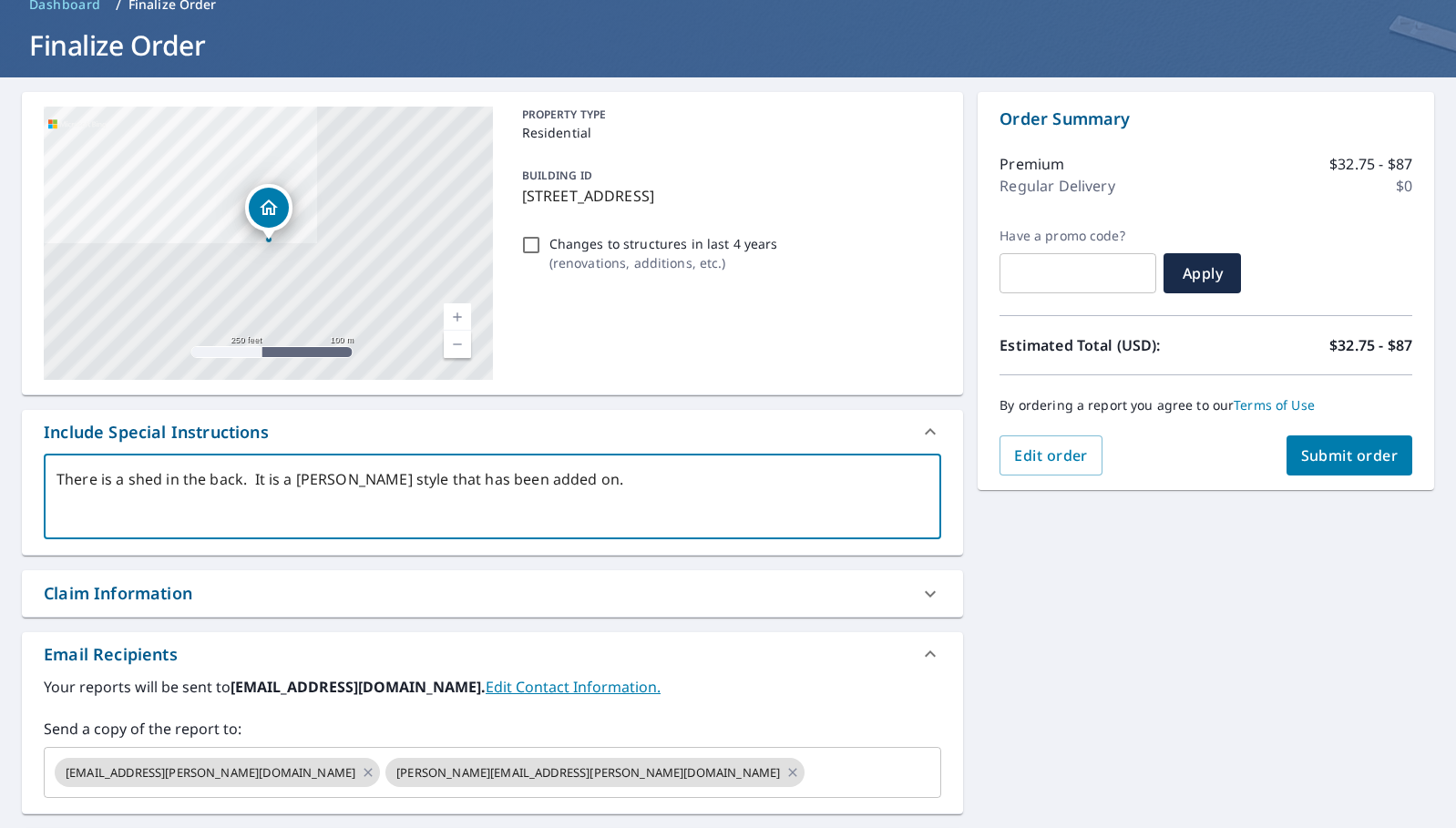
click at [469, 478] on textarea "There is a shed in the back. It is a [PERSON_NAME] style that has been added on." at bounding box center [492, 496] width 872 height 52
click at [573, 480] on textarea "There is a shed in the back. It is a [PERSON_NAME] style that has a section add…" at bounding box center [492, 496] width 872 height 52
click at [255, 481] on textarea "There is a shed in the back. It is a [PERSON_NAME] style that has a section add…" at bounding box center [492, 496] width 872 height 52
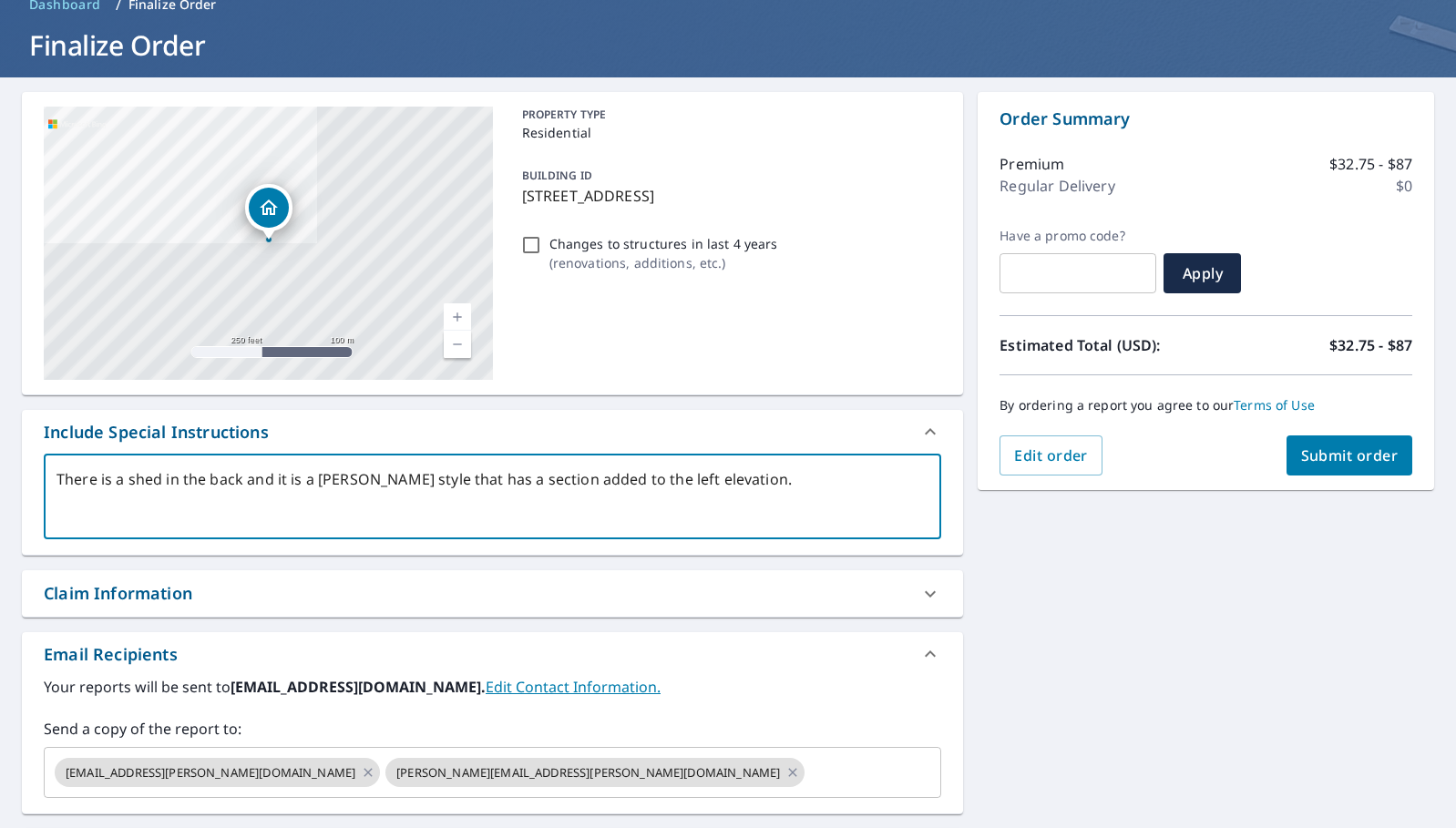
click at [743, 481] on textarea "There is a shed in the back and it is a [PERSON_NAME] style that has a section …" at bounding box center [492, 496] width 872 height 52
click at [700, 482] on textarea "There is a shed in the back and it is a [PERSON_NAME] style that has a section …" at bounding box center [492, 496] width 872 height 52
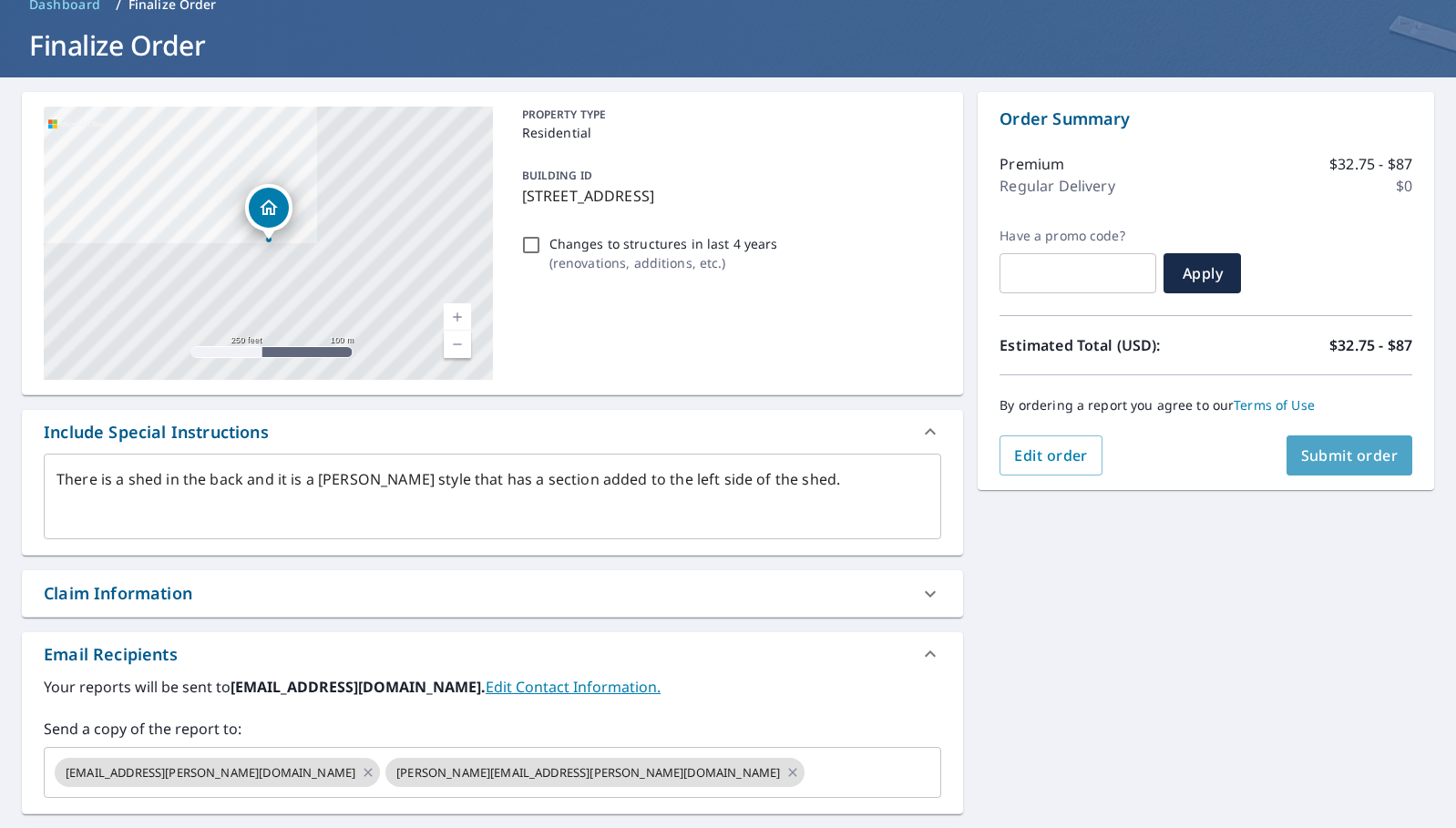
click at [1328, 455] on span "Submit order" at bounding box center [1350, 455] width 98 height 21
